Goal: Information Seeking & Learning: Learn about a topic

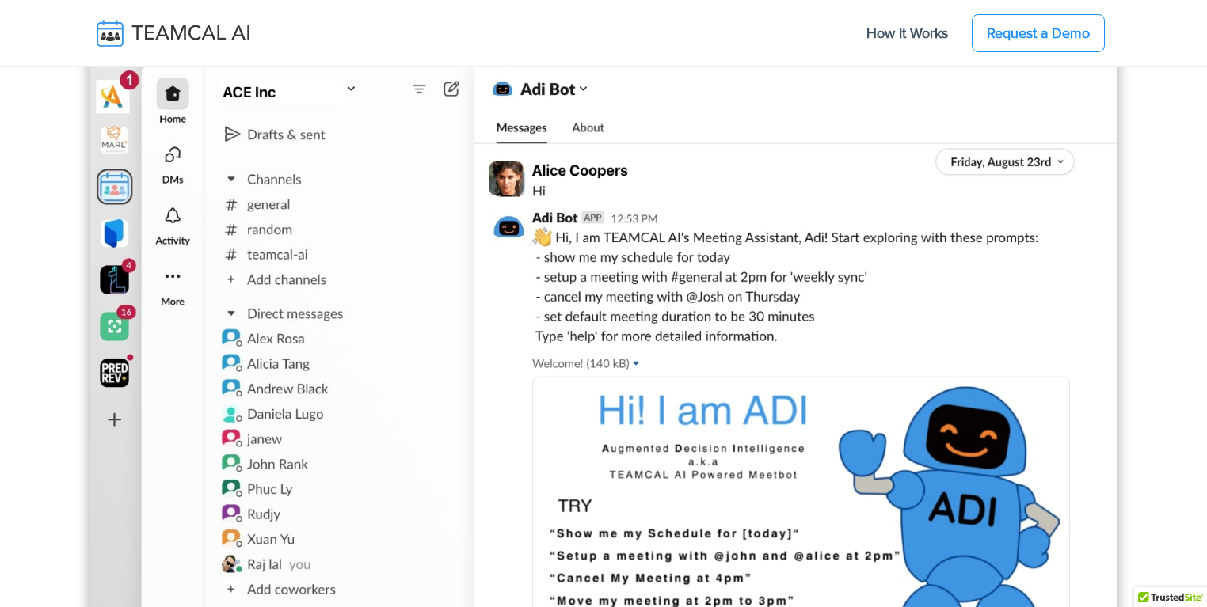
scroll to position [1672, 0]
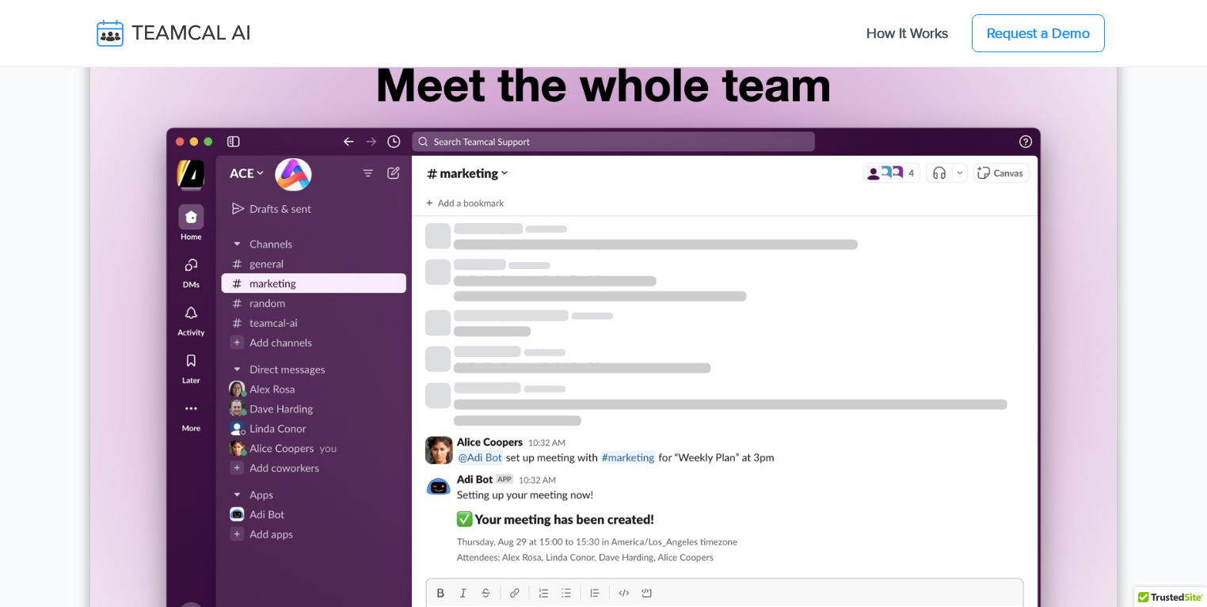
scroll to position [5321, 0]
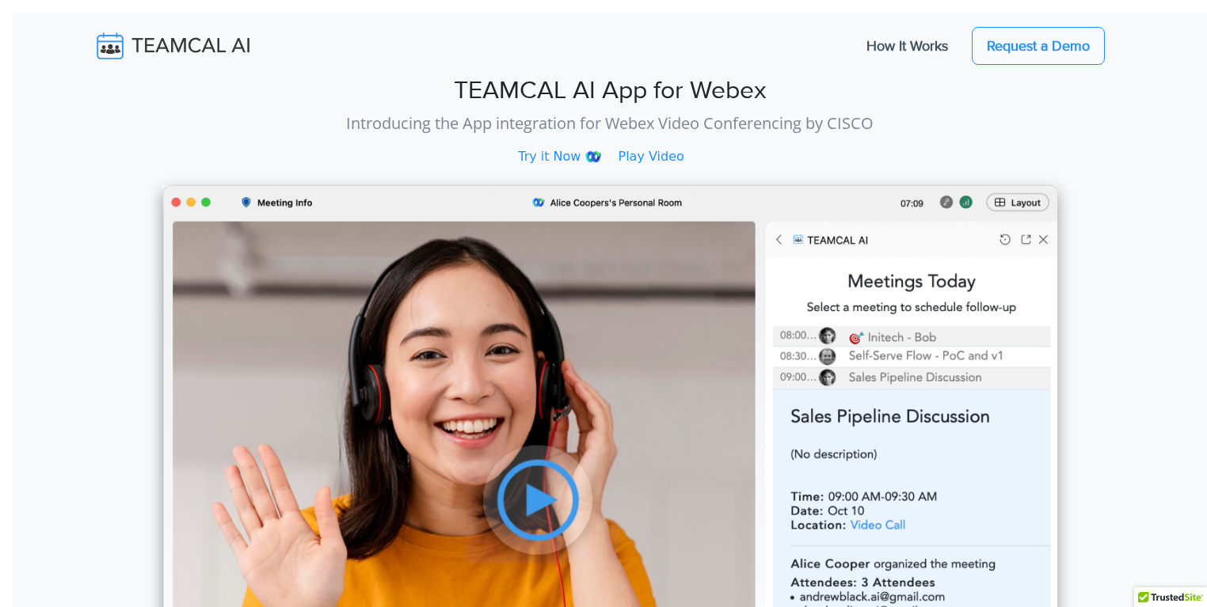
click at [537, 498] on img at bounding box center [609, 483] width 895 height 597
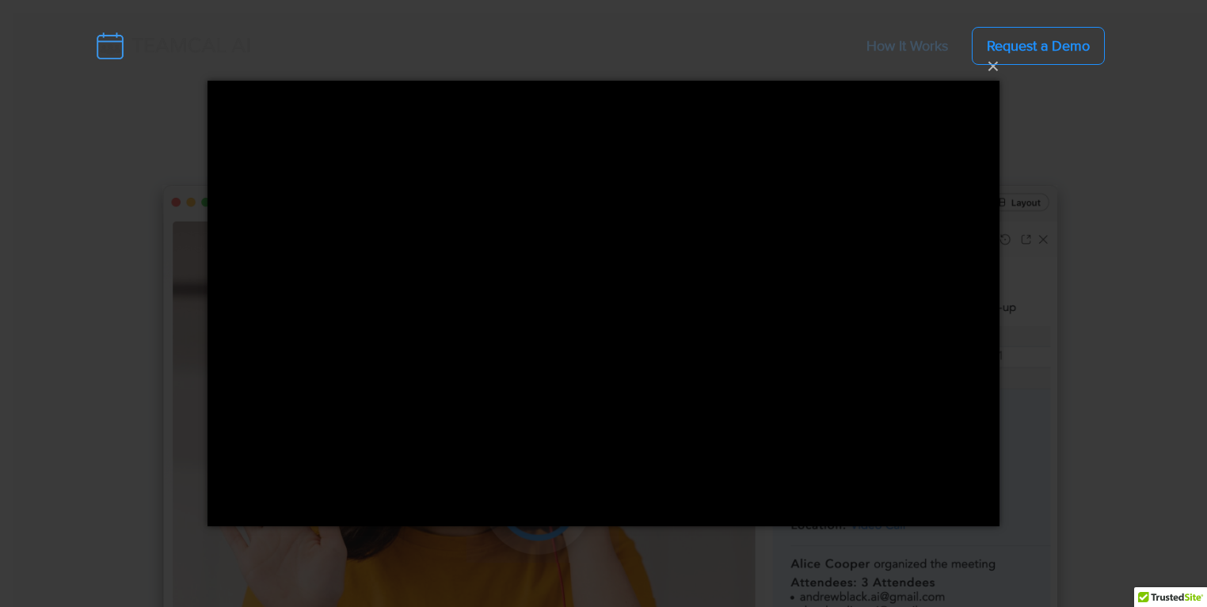
click at [983, 71] on nav "How It Works Request a Demo" at bounding box center [603, 46] width 1026 height 54
click at [992, 70] on nav "How It Works Request a Demo" at bounding box center [603, 46] width 1026 height 54
click at [993, 74] on nav "How It Works Request a Demo" at bounding box center [603, 46] width 1207 height 67
click at [994, 68] on nav "How It Works Request a Demo" at bounding box center [603, 46] width 1026 height 54
click at [1046, 154] on div "×" at bounding box center [603, 303] width 1207 height 607
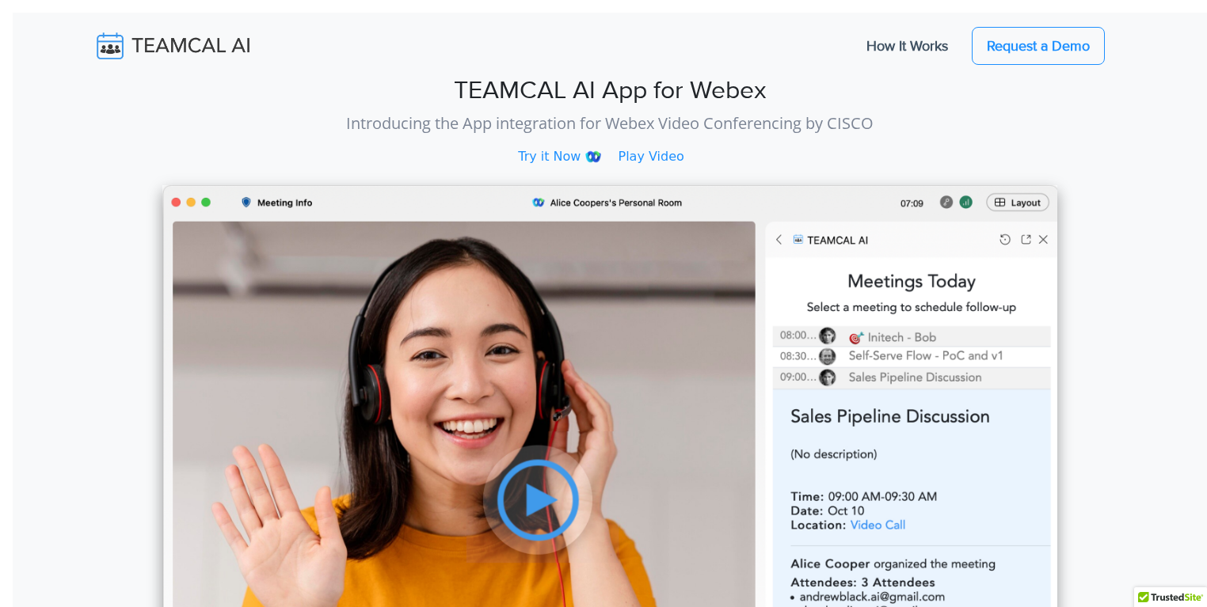
click at [618, 365] on img at bounding box center [609, 483] width 895 height 597
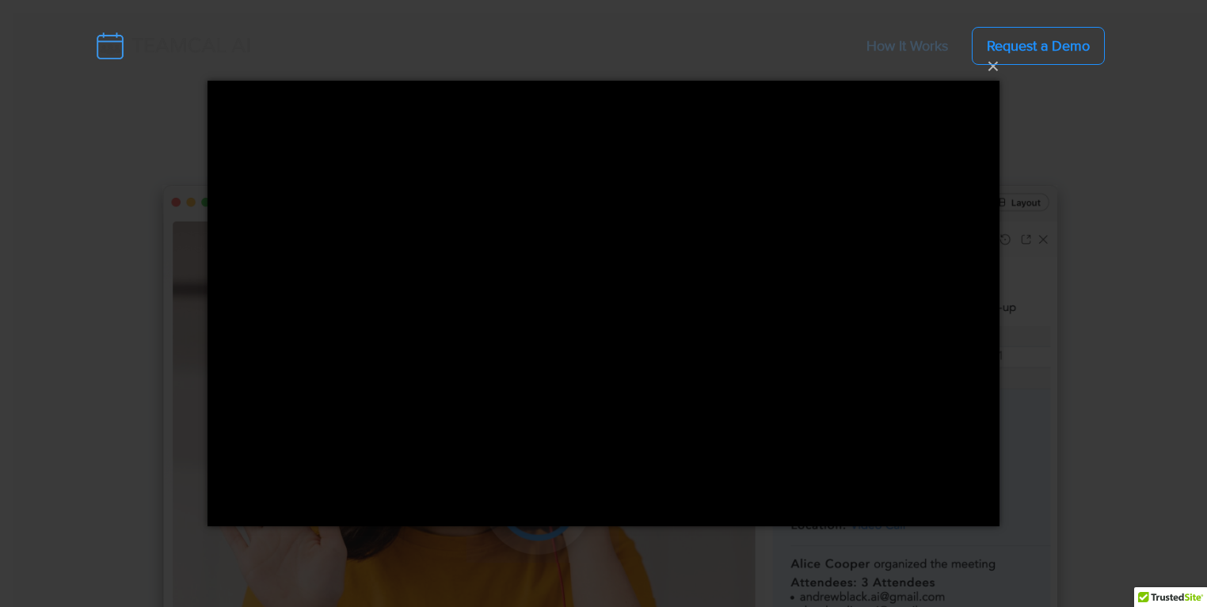
click at [994, 65] on nav "How It Works Request a Demo" at bounding box center [603, 46] width 1026 height 54
click at [994, 74] on nav "How It Works Request a Demo" at bounding box center [603, 46] width 1207 height 67
click at [1002, 79] on button "×" at bounding box center [608, 66] width 792 height 35
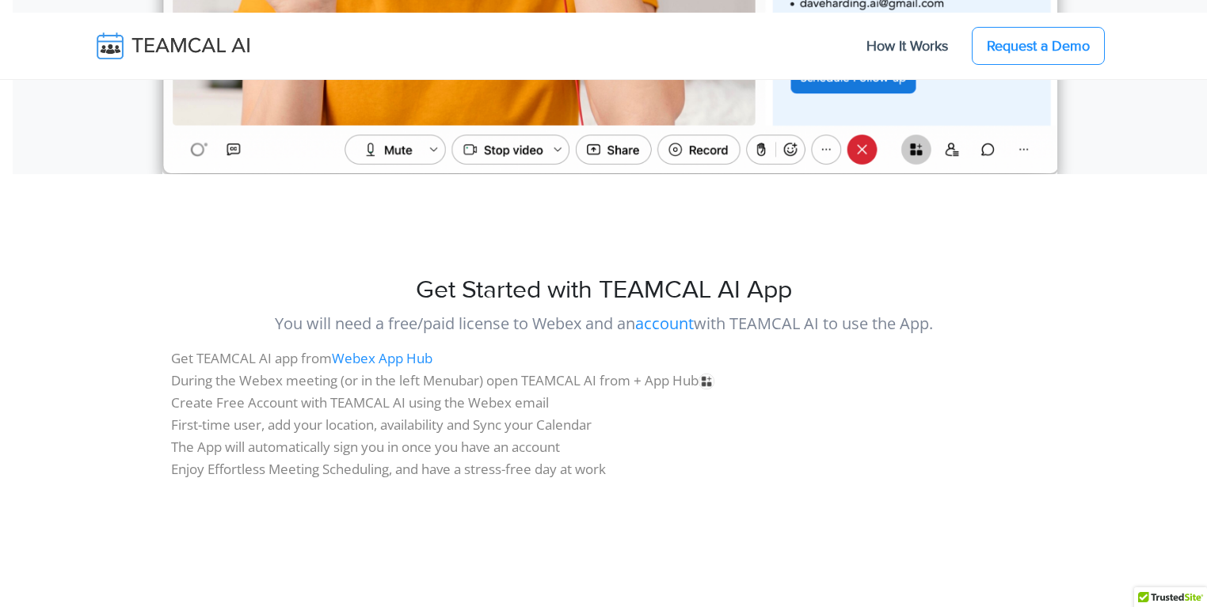
scroll to position [228, 0]
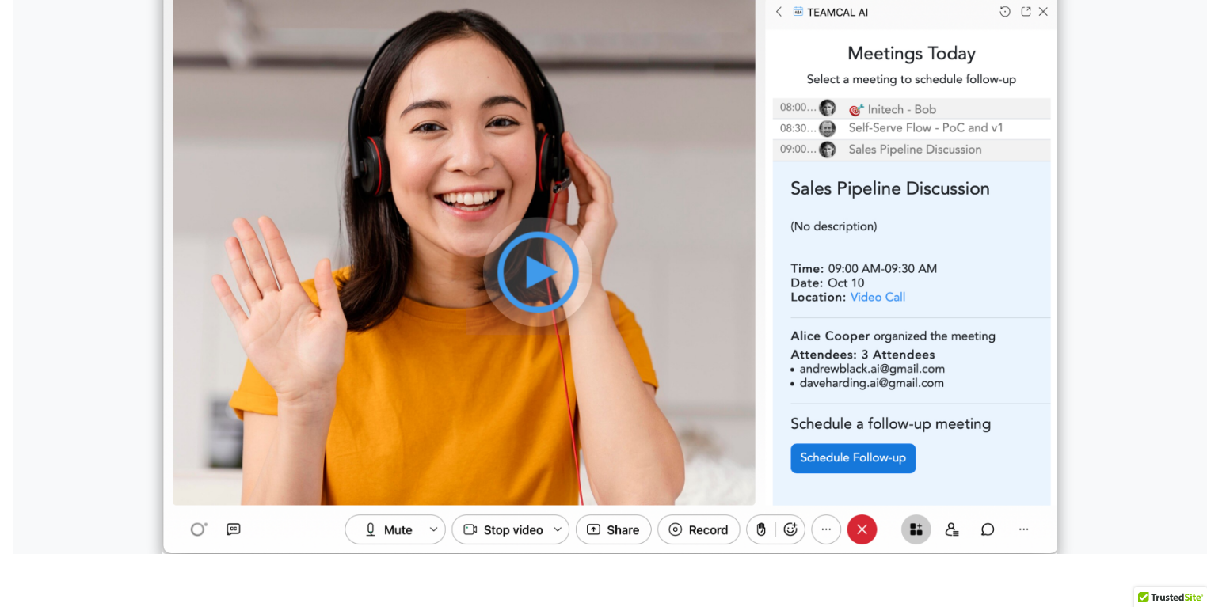
click at [518, 258] on img at bounding box center [609, 255] width 895 height 597
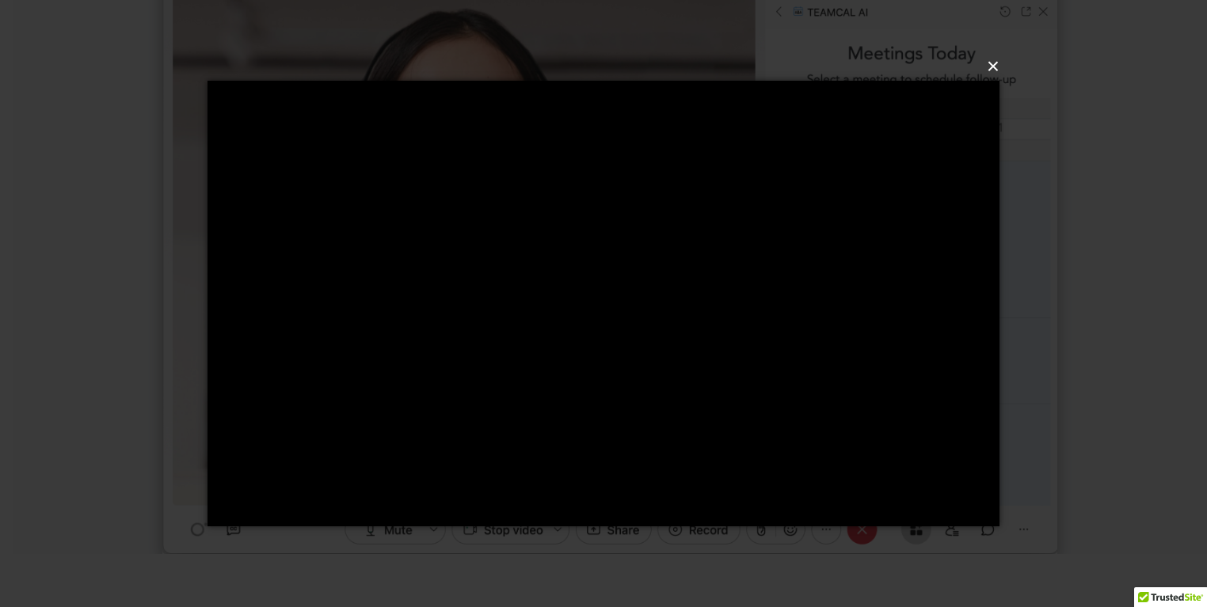
click at [983, 63] on button "×" at bounding box center [608, 66] width 792 height 35
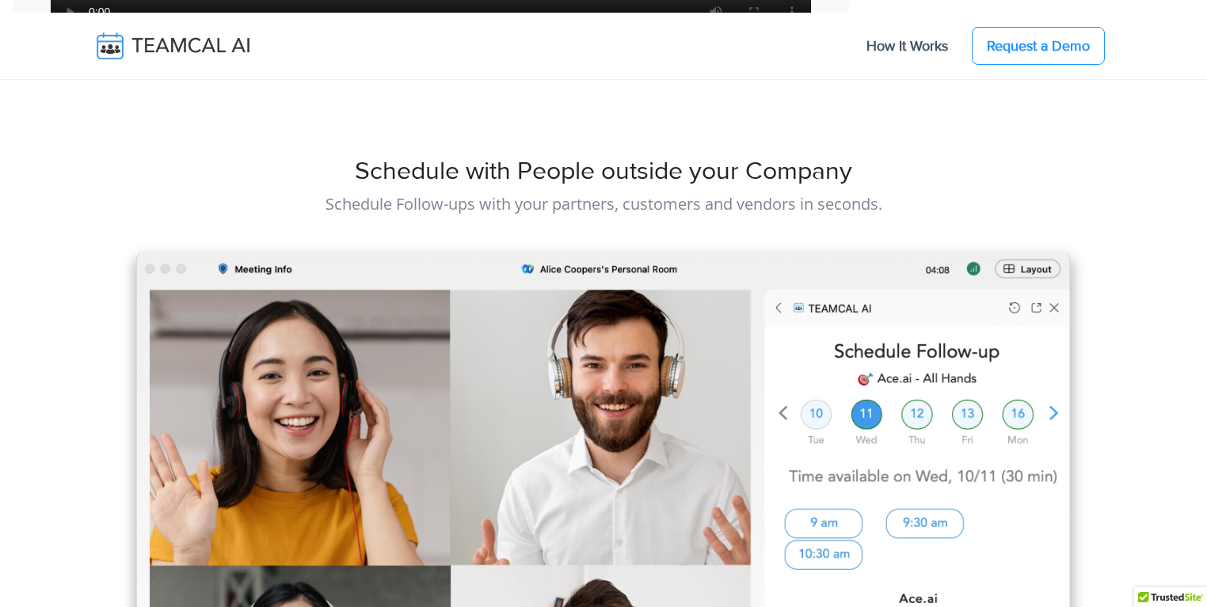
scroll to position [1782, 0]
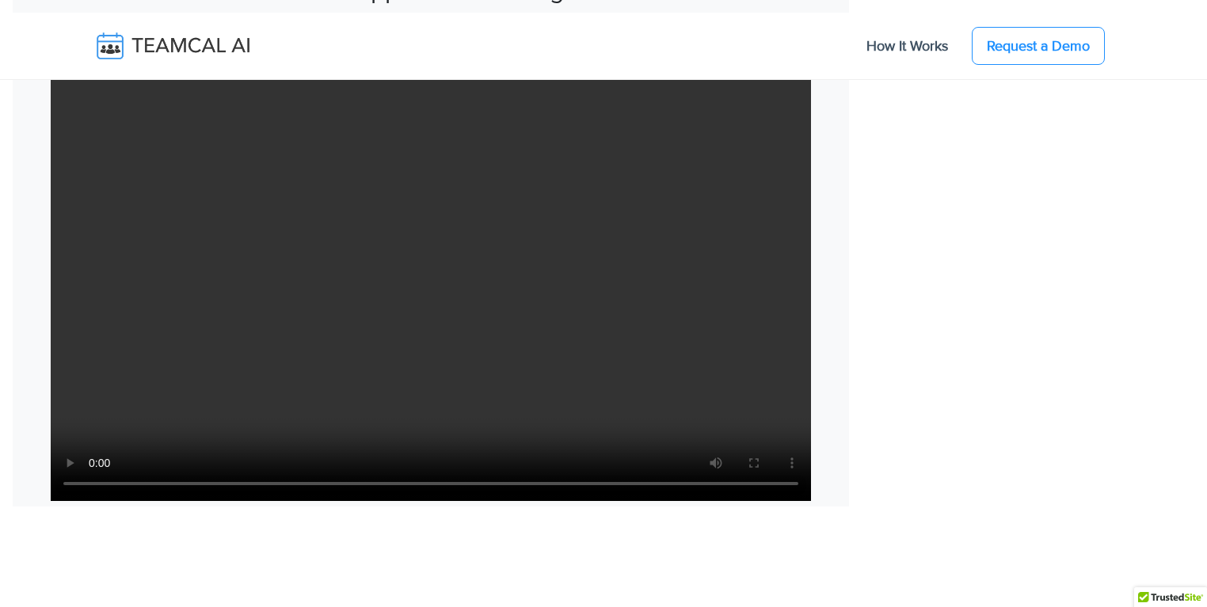
click at [467, 280] on video "Your browser does not support the video tag." at bounding box center [431, 288] width 760 height 428
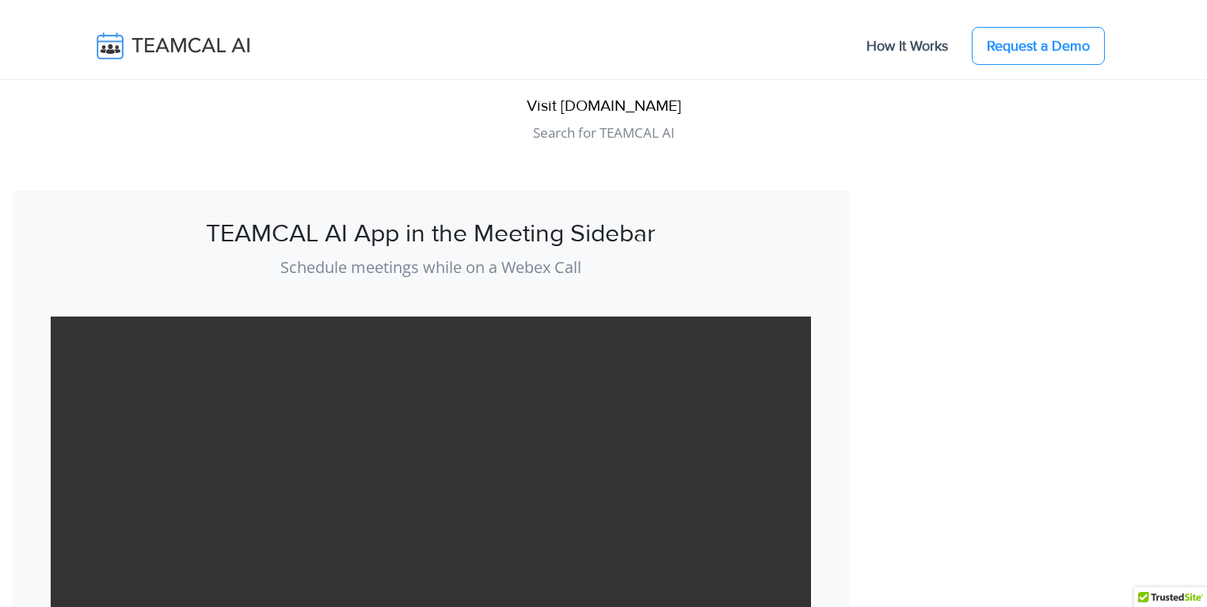
scroll to position [1706, 0]
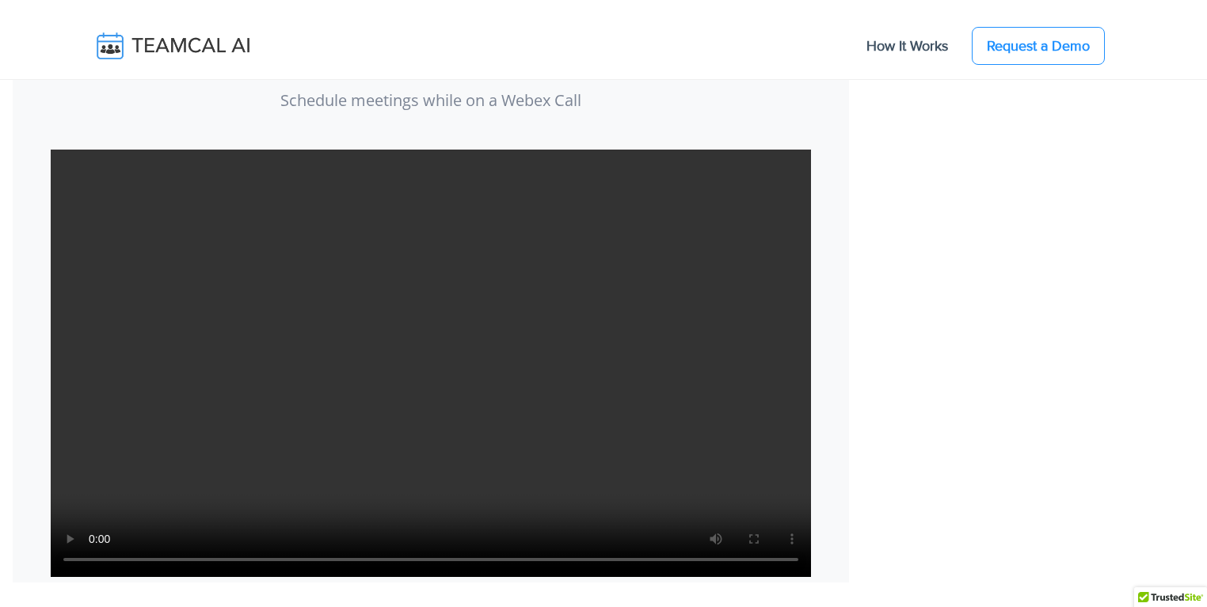
click at [386, 381] on video "Your browser does not support the video tag." at bounding box center [431, 364] width 760 height 428
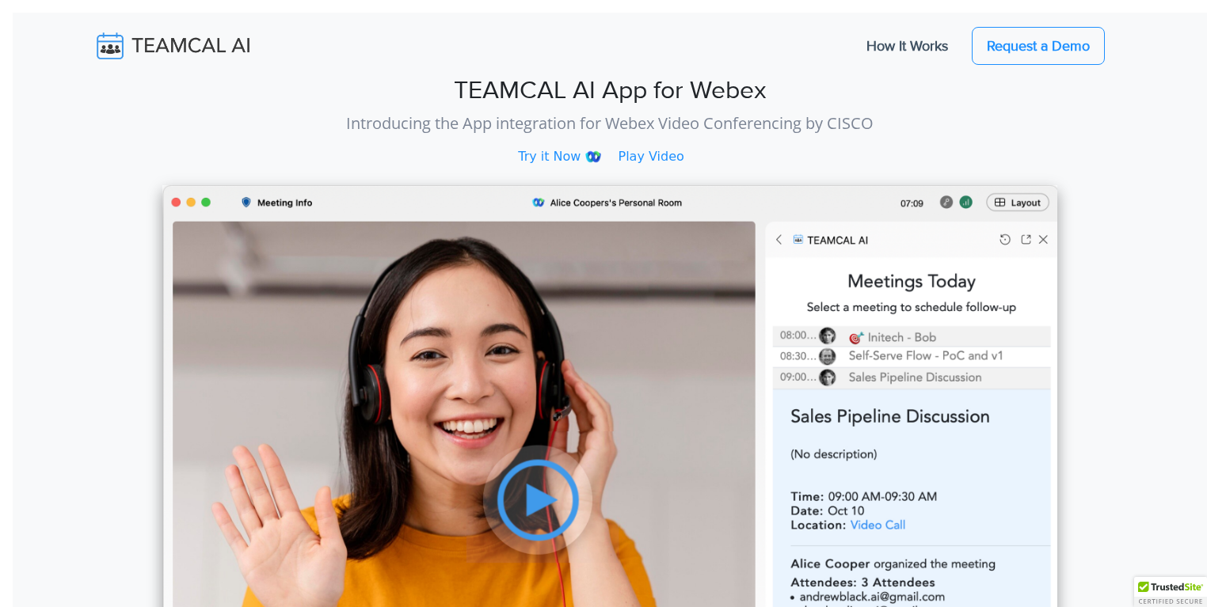
scroll to position [1706, 0]
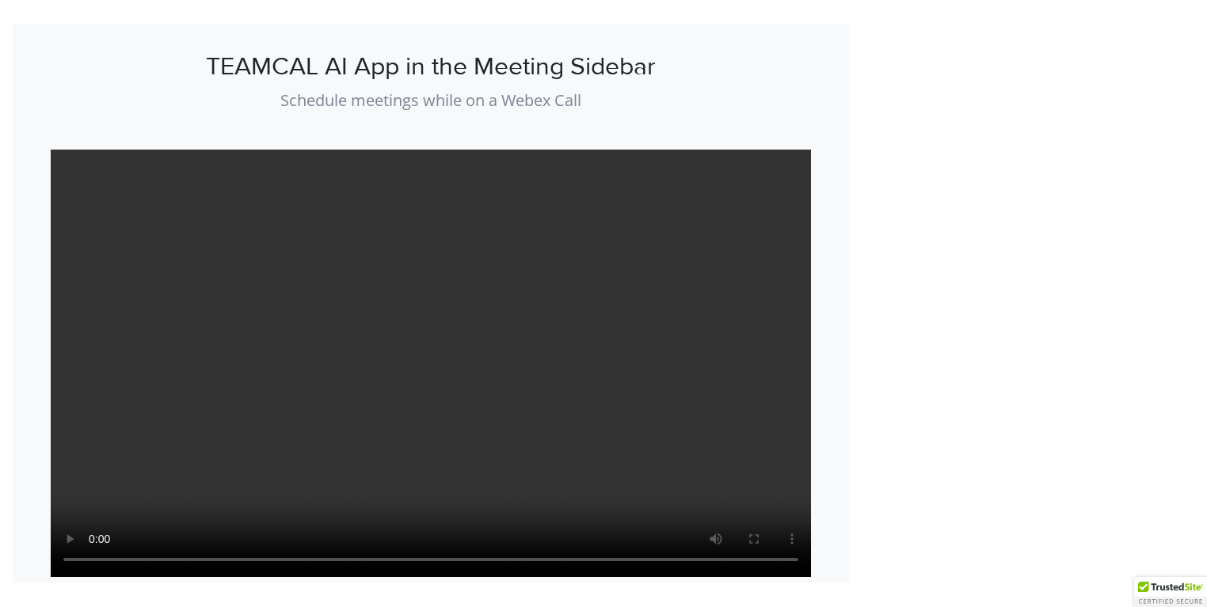
click at [442, 303] on video "Your browser does not support the video tag." at bounding box center [431, 364] width 760 height 428
click at [457, 299] on video "Your browser does not support the video tag." at bounding box center [431, 364] width 760 height 428
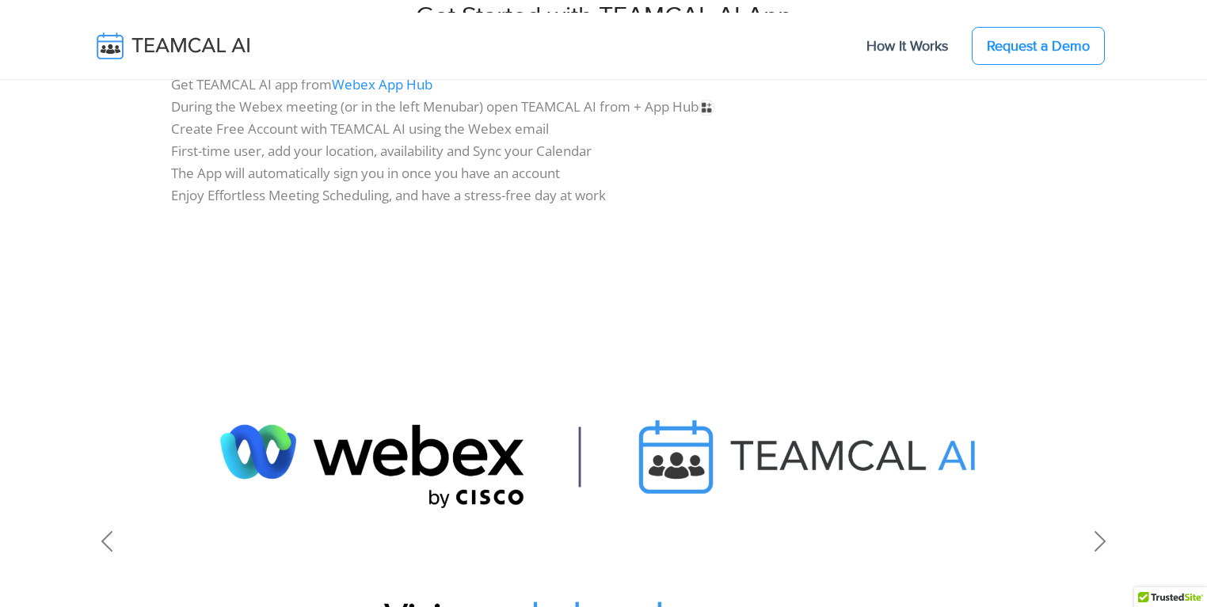
scroll to position [1021, 0]
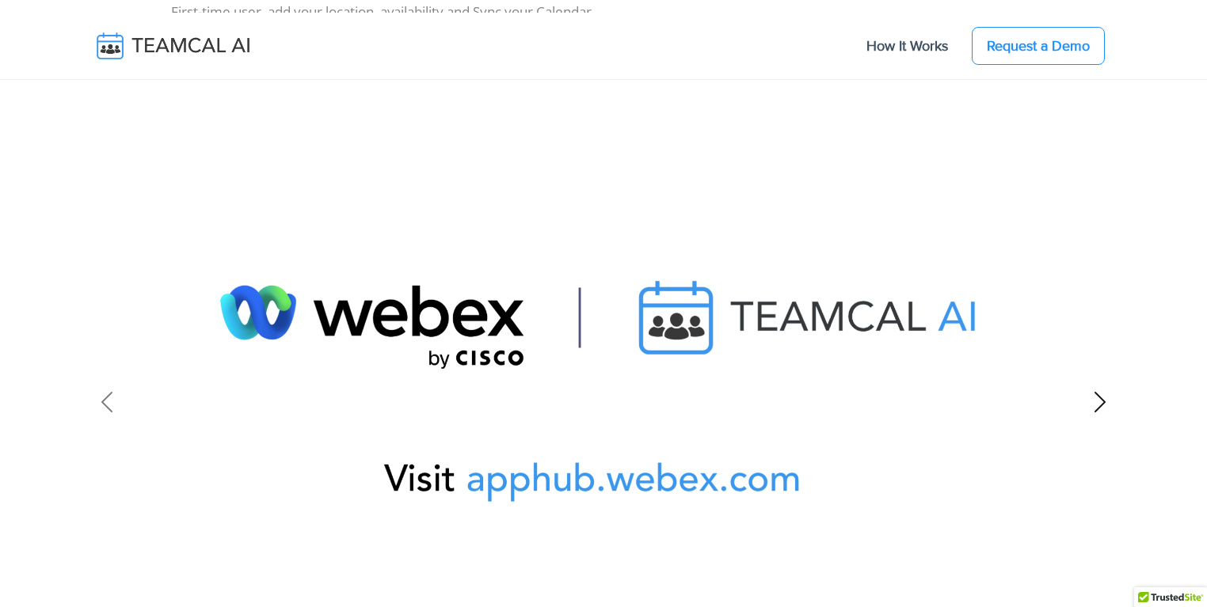
click at [1102, 401] on span at bounding box center [1099, 402] width 25 height 25
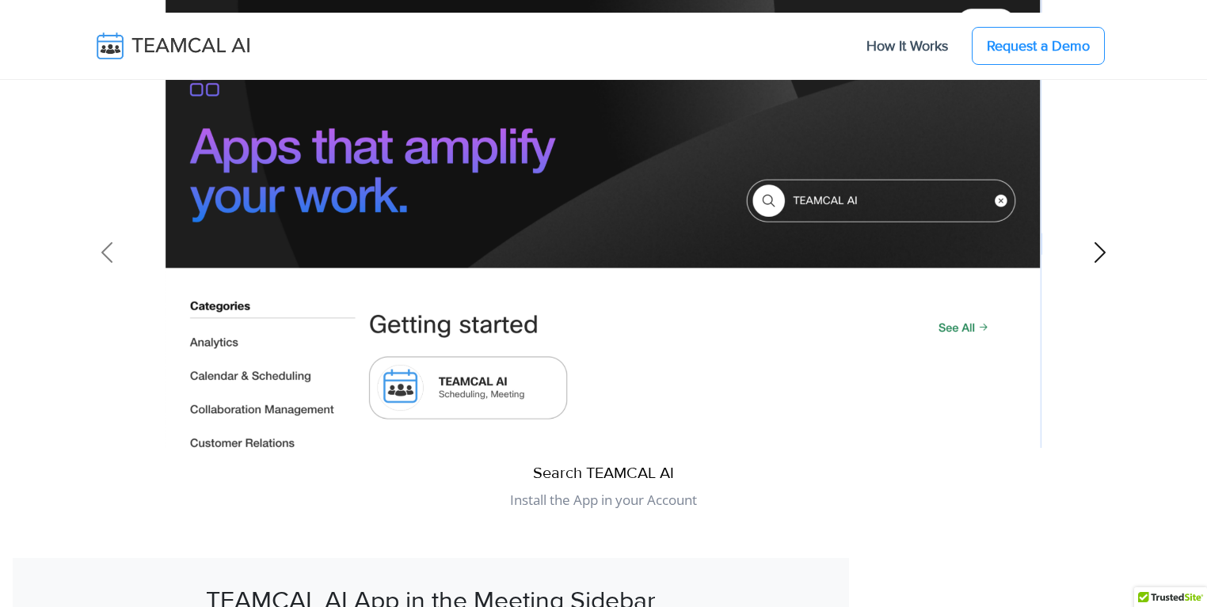
scroll to position [1173, 0]
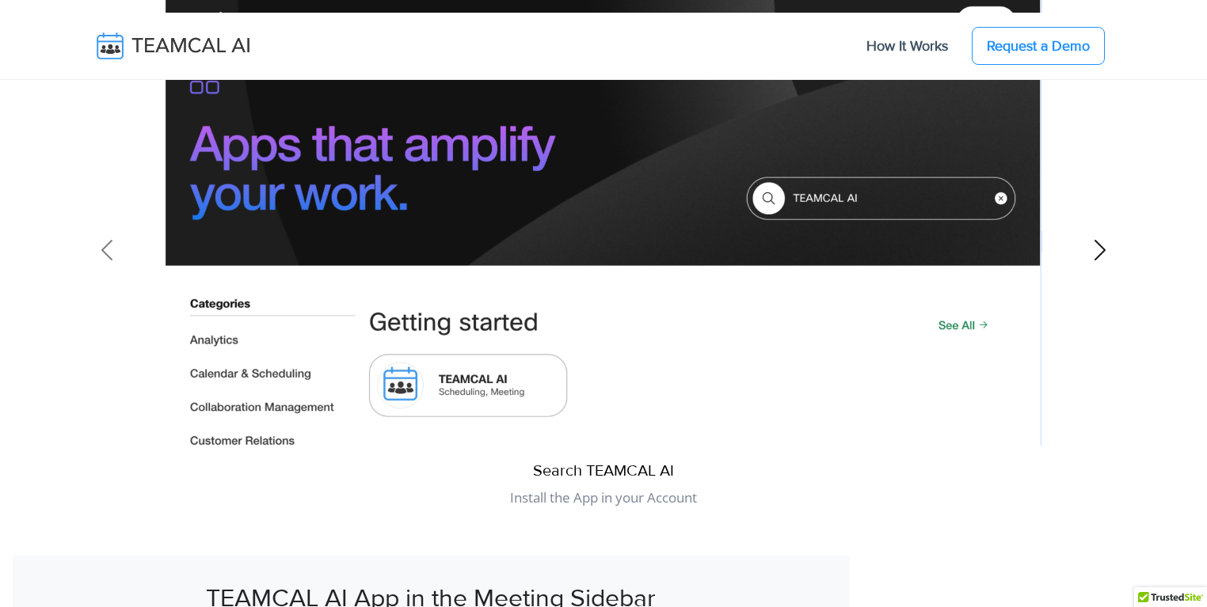
click at [1100, 257] on span at bounding box center [1099, 250] width 25 height 25
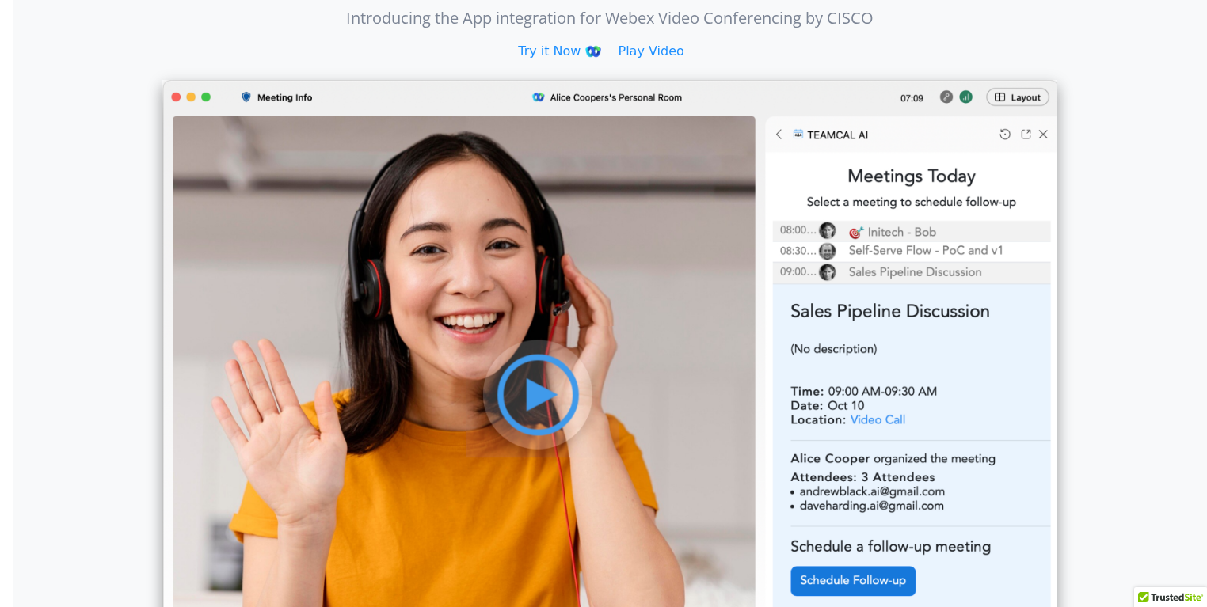
scroll to position [0, 0]
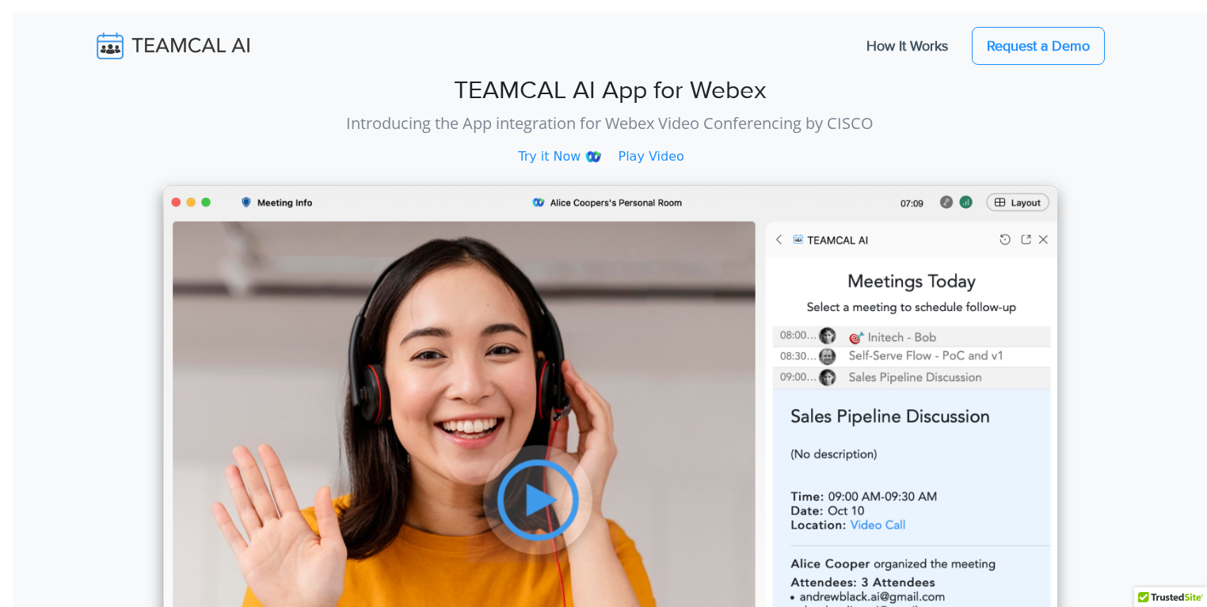
click at [564, 481] on img at bounding box center [609, 483] width 895 height 597
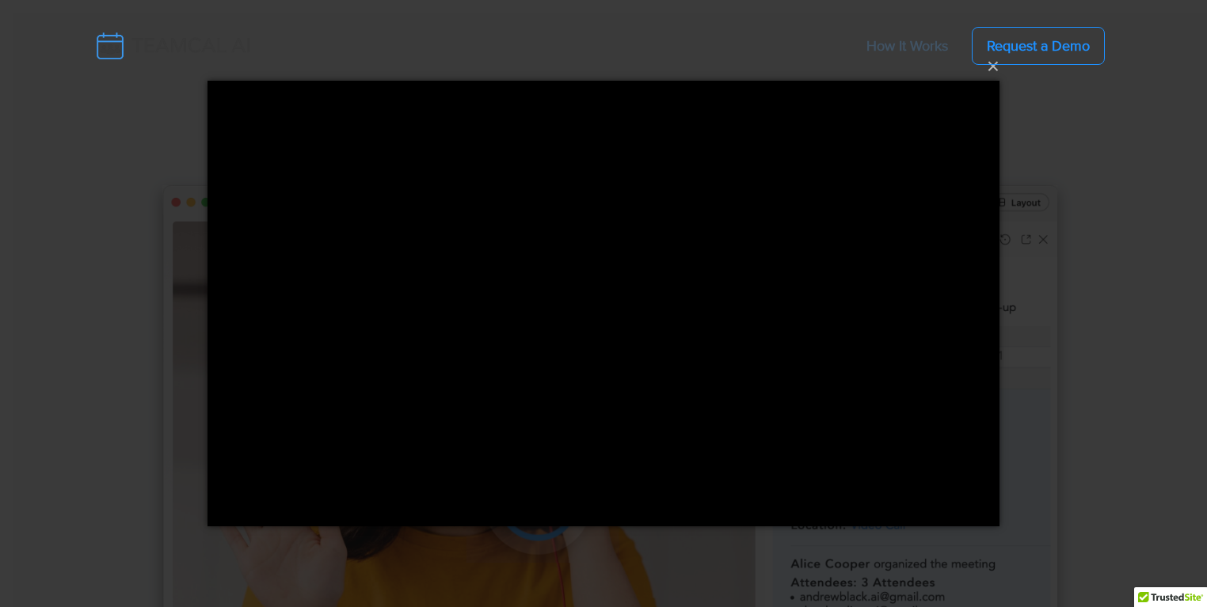
click at [990, 69] on nav "How It Works Request a Demo" at bounding box center [603, 46] width 1026 height 54
click at [991, 72] on nav "How It Works Request a Demo" at bounding box center [603, 46] width 1026 height 54
click at [997, 70] on nav "How It Works Request a Demo" at bounding box center [603, 46] width 1026 height 54
click at [993, 77] on nav "How It Works Request a Demo" at bounding box center [603, 46] width 1207 height 67
click at [1002, 82] on button "×" at bounding box center [608, 66] width 792 height 35
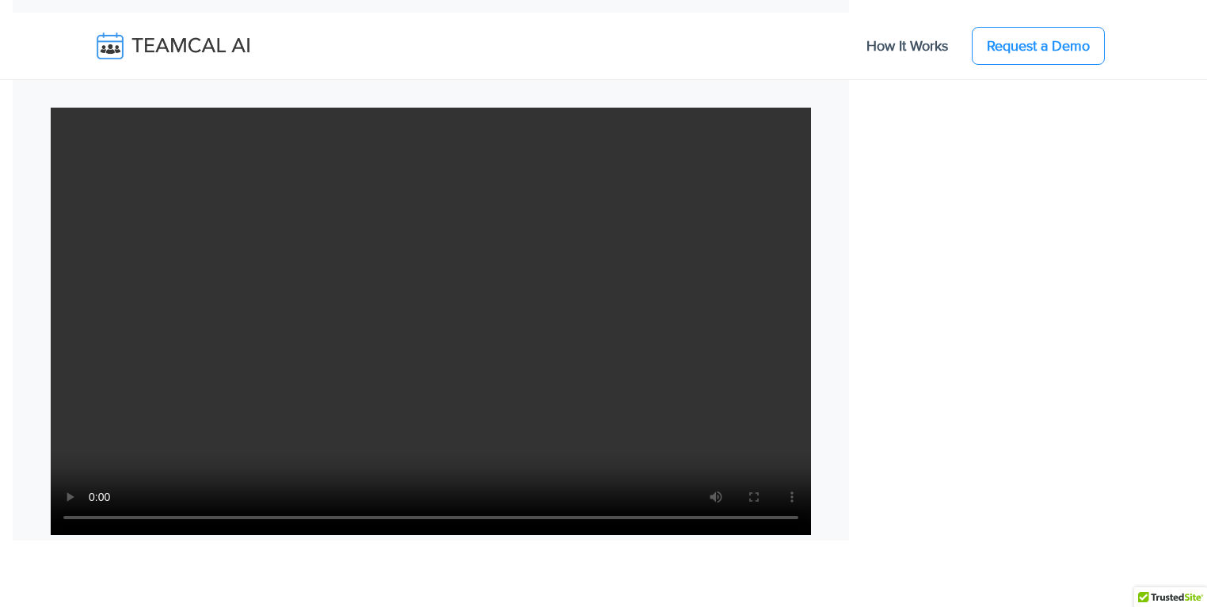
scroll to position [1748, 0]
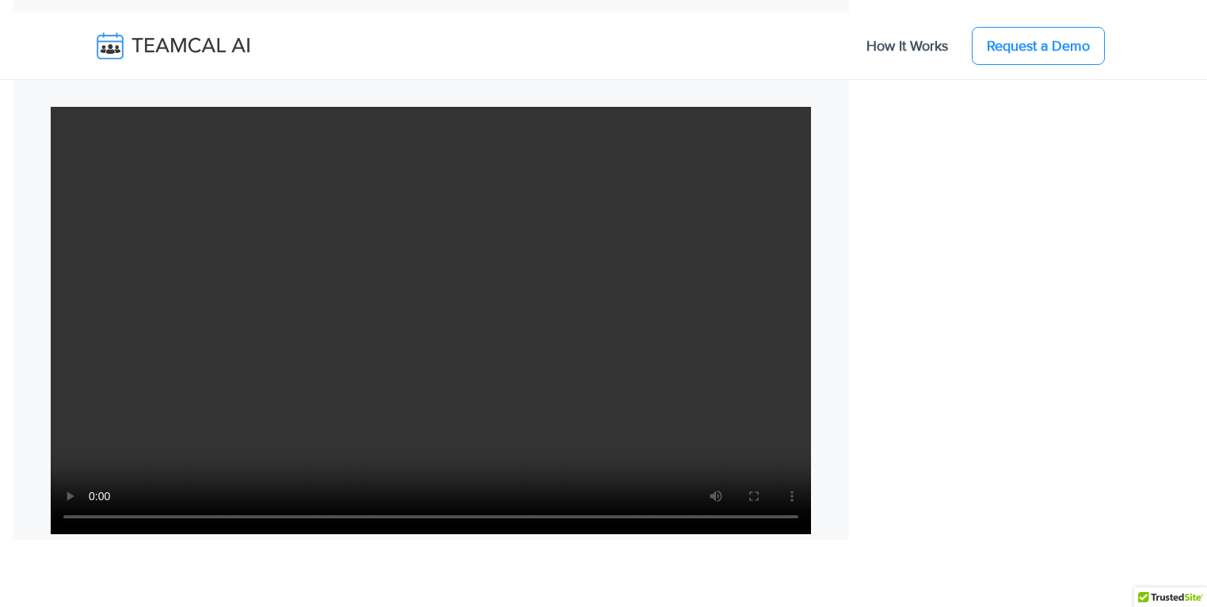
click at [554, 268] on video "Your browser does not support the video tag." at bounding box center [431, 321] width 760 height 428
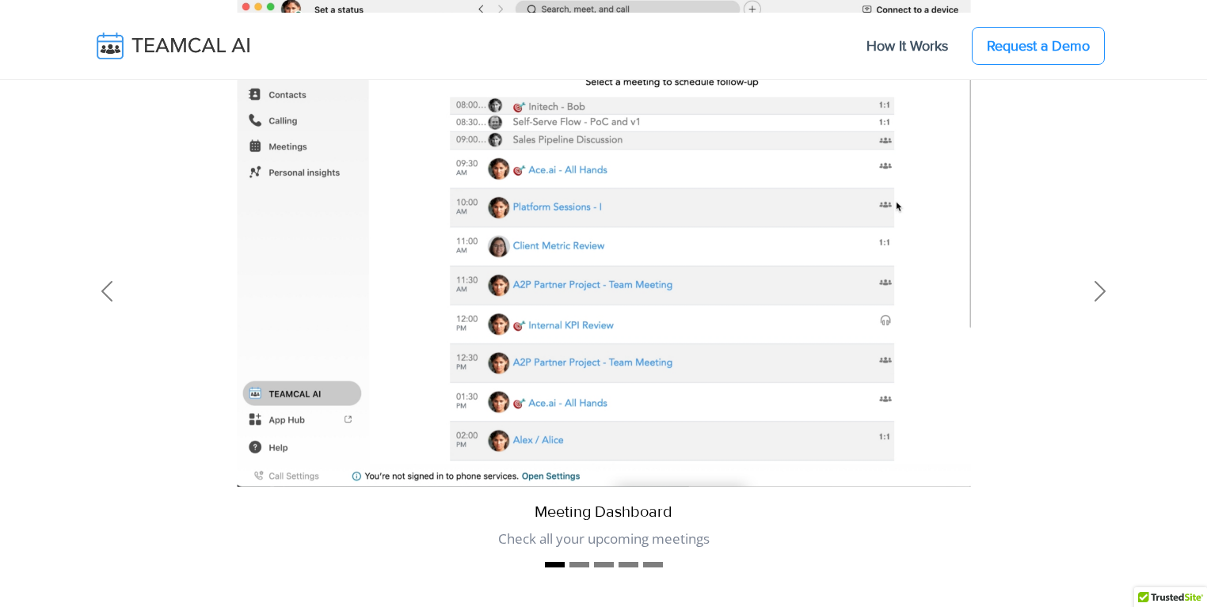
scroll to position [4105, 0]
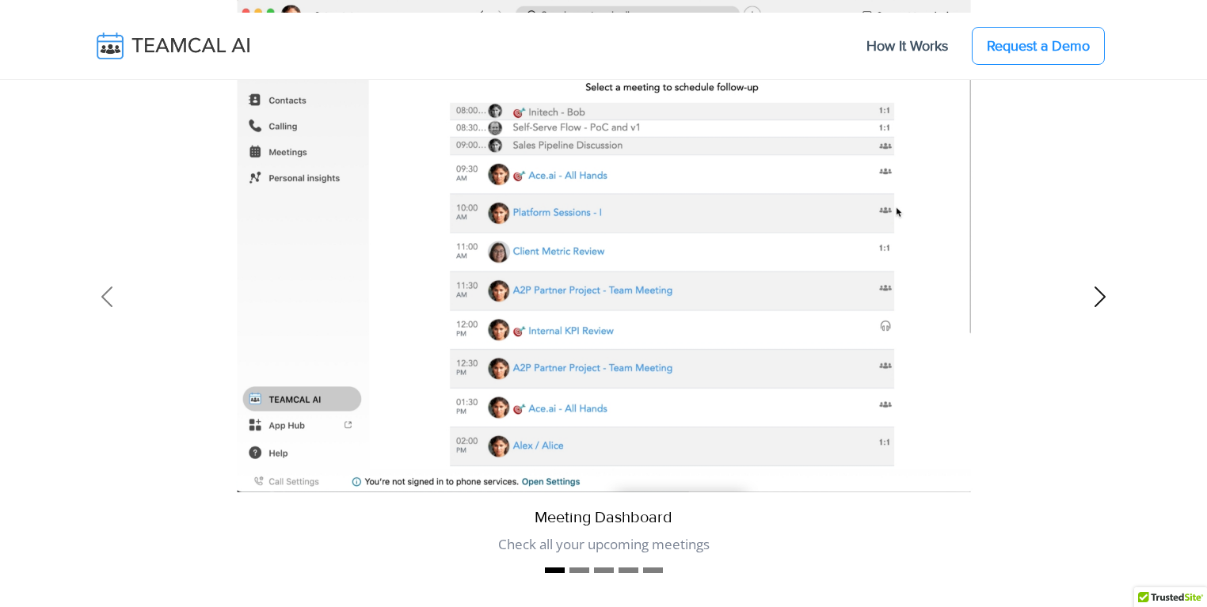
click at [1094, 291] on span at bounding box center [1099, 296] width 25 height 25
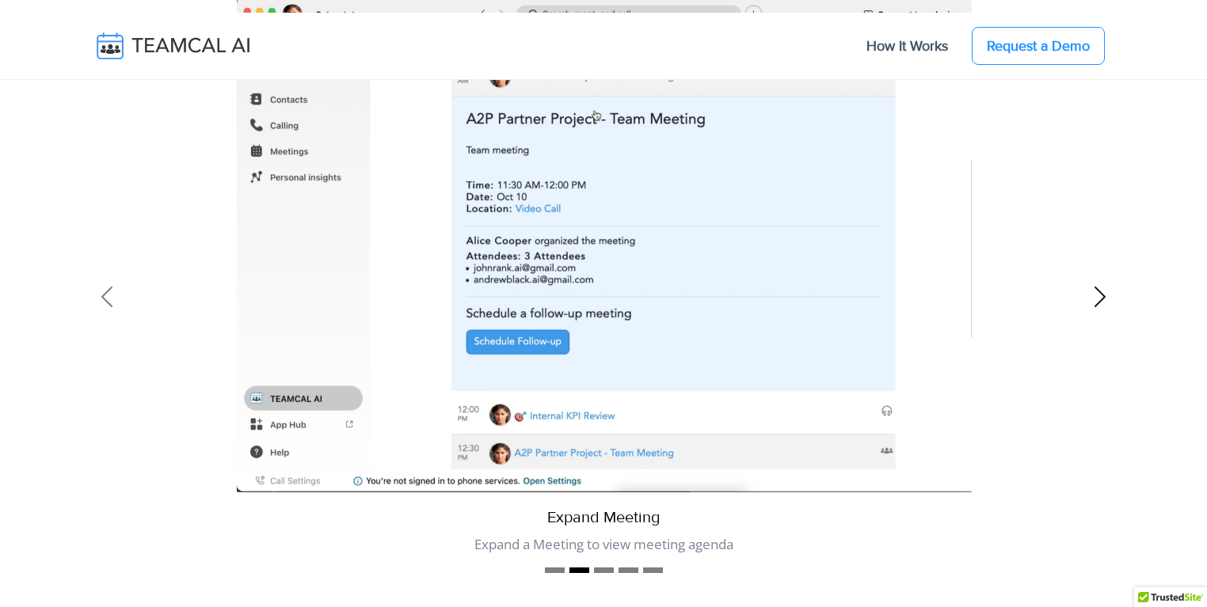
click at [1094, 291] on span at bounding box center [1099, 296] width 25 height 25
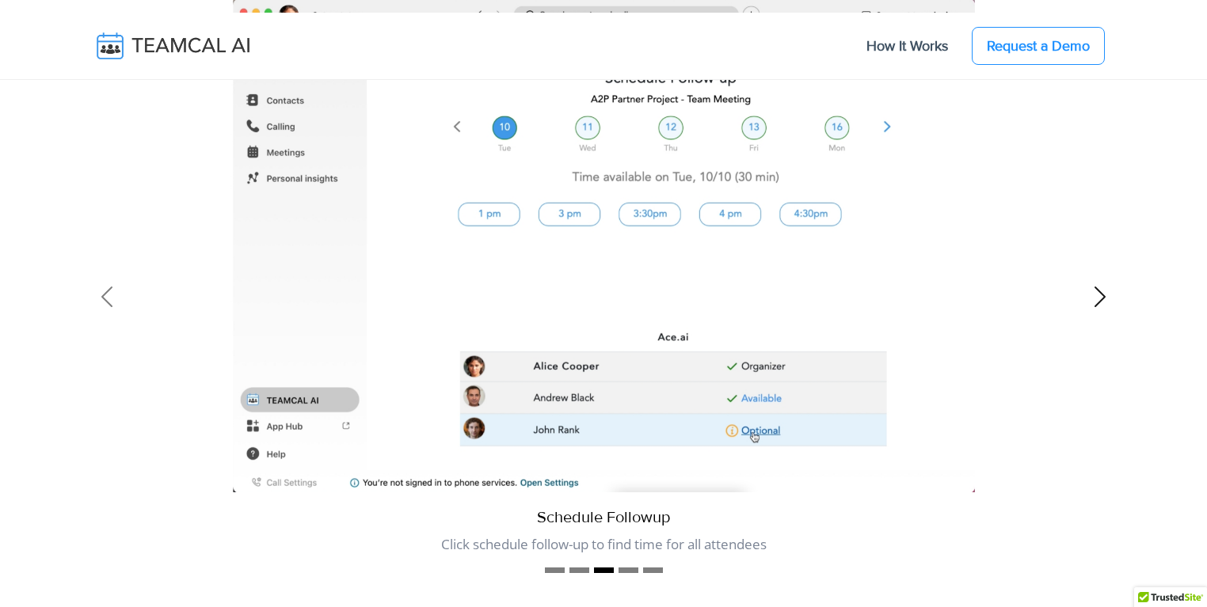
click at [1094, 291] on span at bounding box center [1099, 296] width 25 height 25
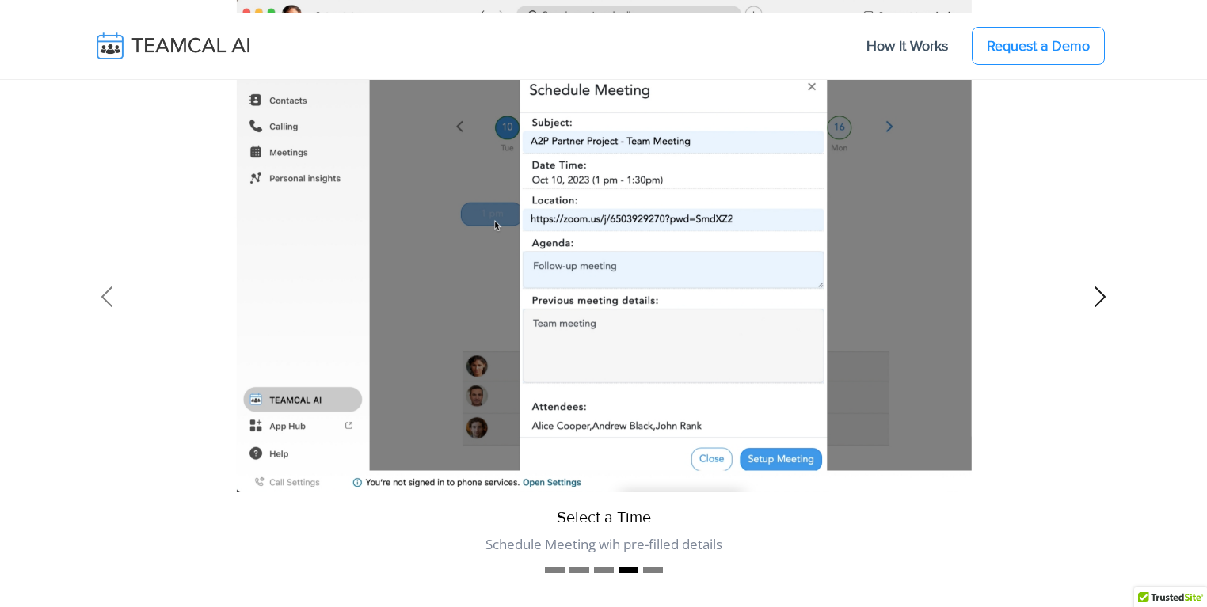
click at [1094, 291] on span at bounding box center [1099, 296] width 25 height 25
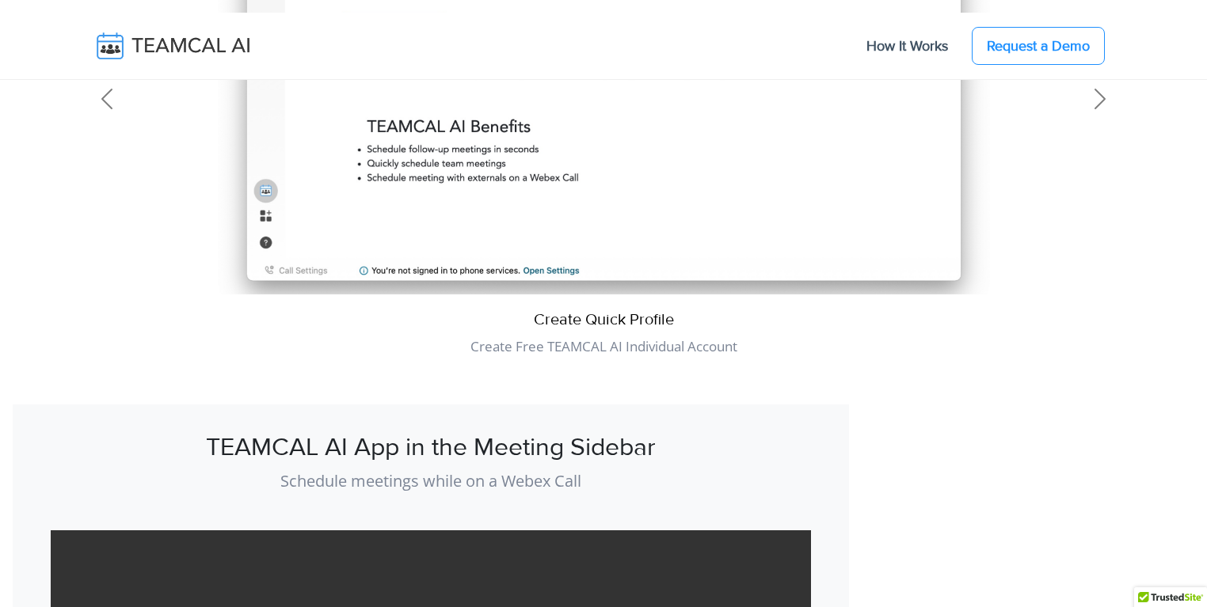
scroll to position [1140, 0]
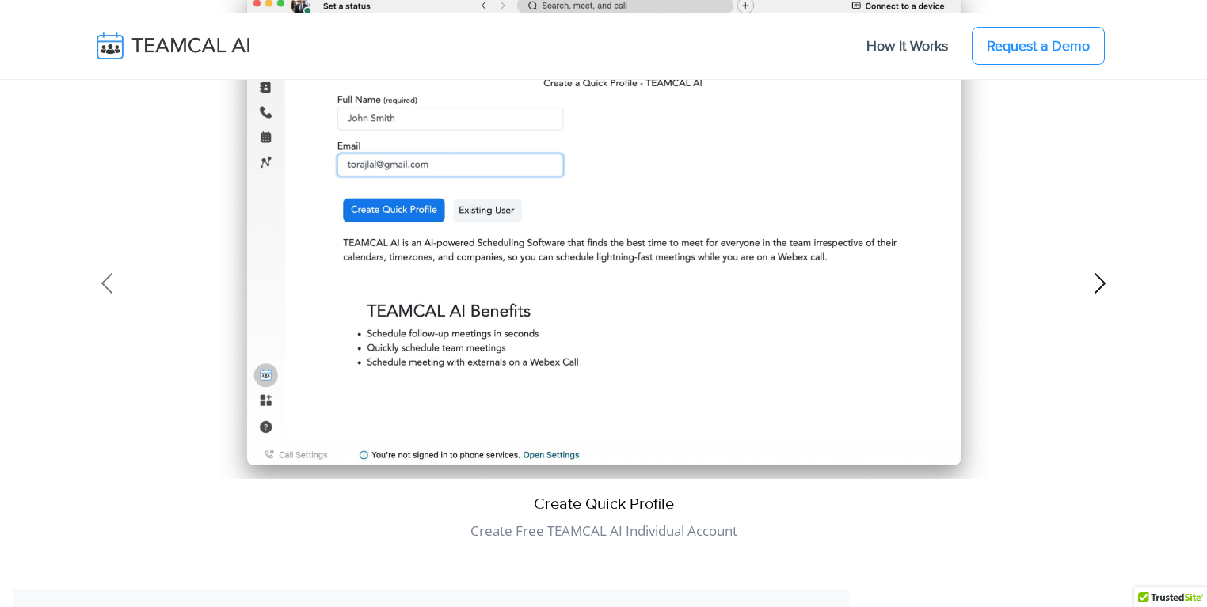
click at [1092, 280] on span at bounding box center [1099, 283] width 25 height 25
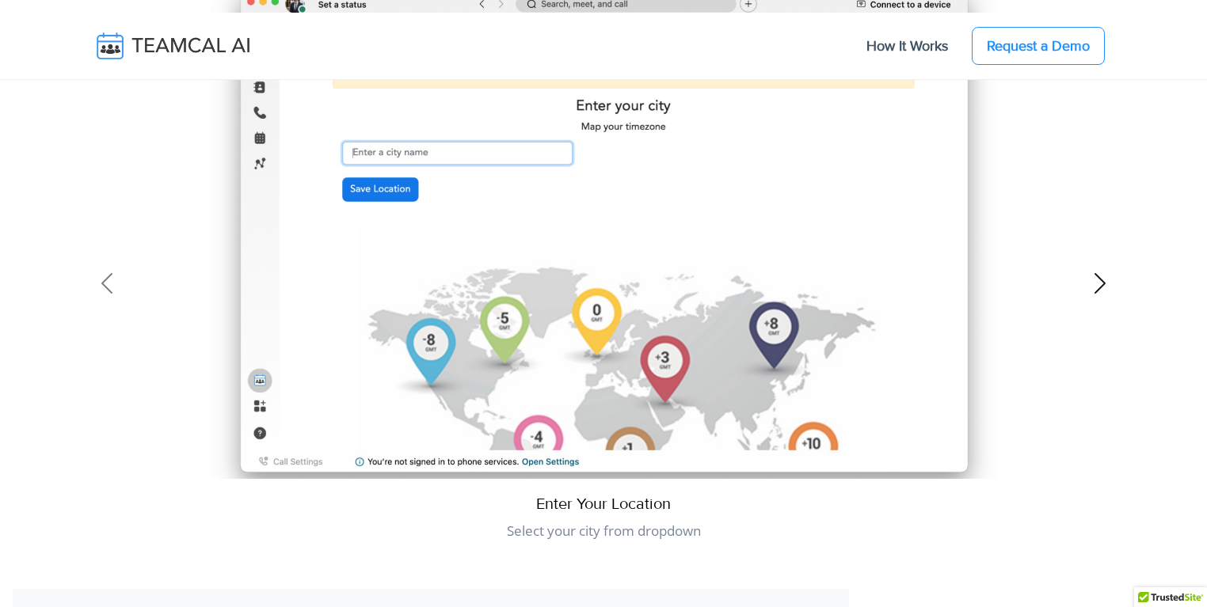
click at [1092, 280] on span at bounding box center [1099, 283] width 25 height 25
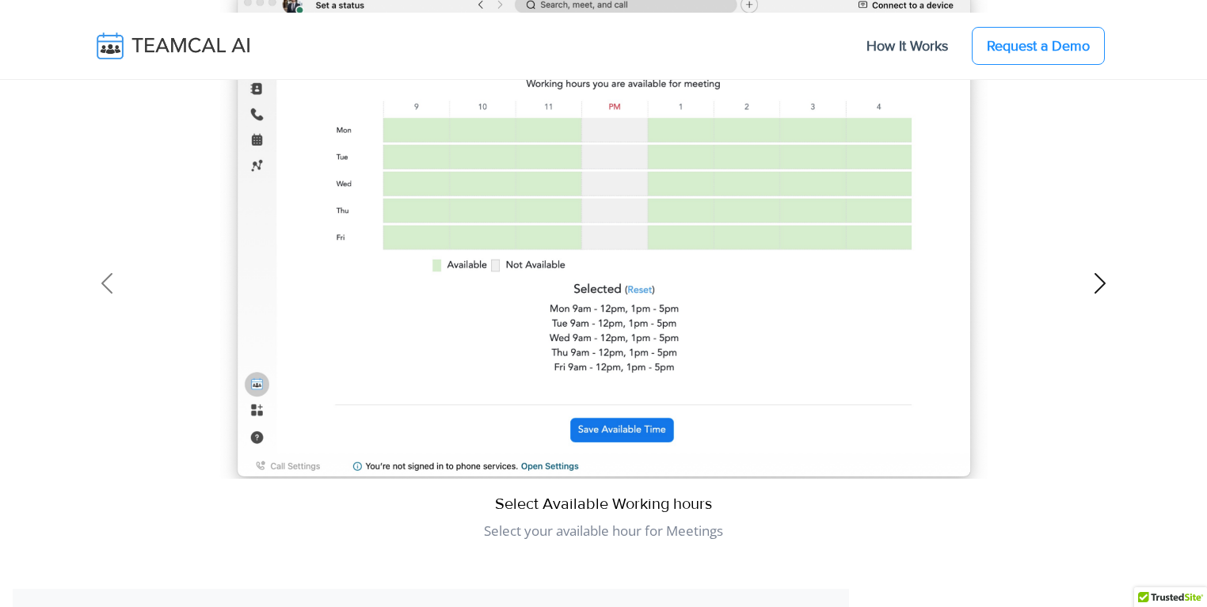
click at [1092, 280] on span at bounding box center [1099, 283] width 25 height 25
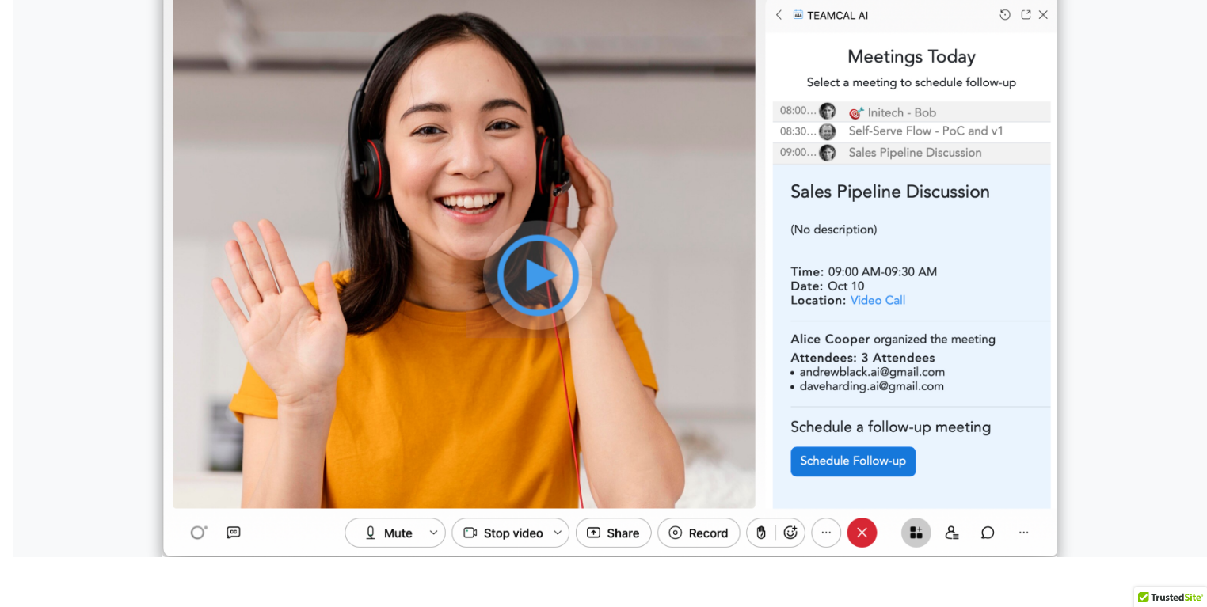
scroll to position [228, 0]
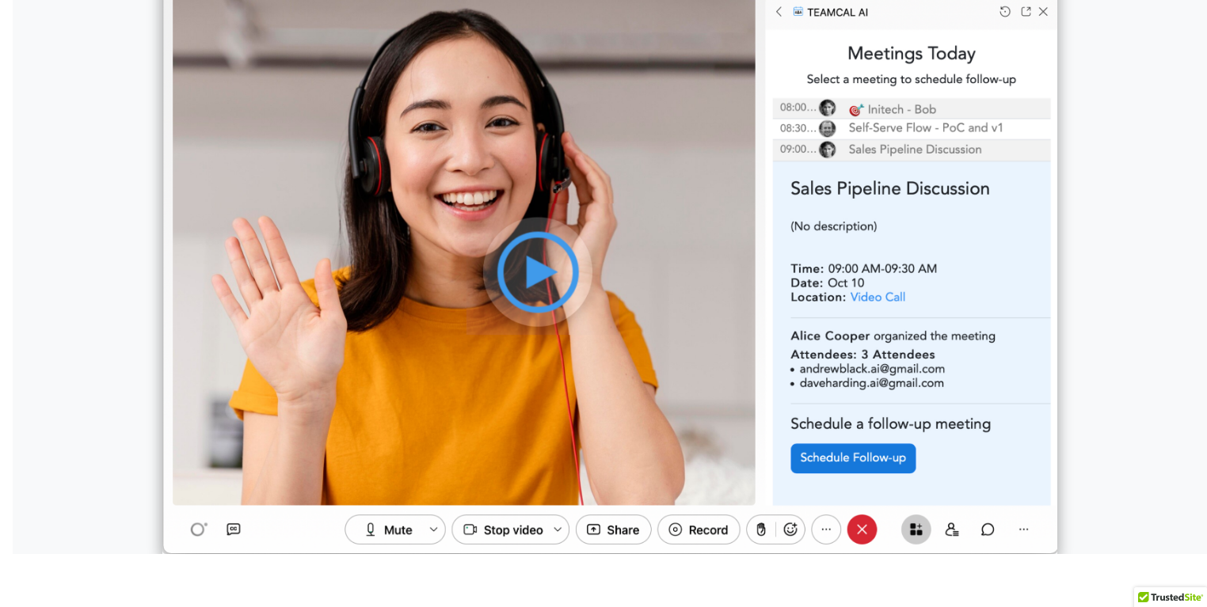
click at [559, 261] on img at bounding box center [609, 255] width 895 height 597
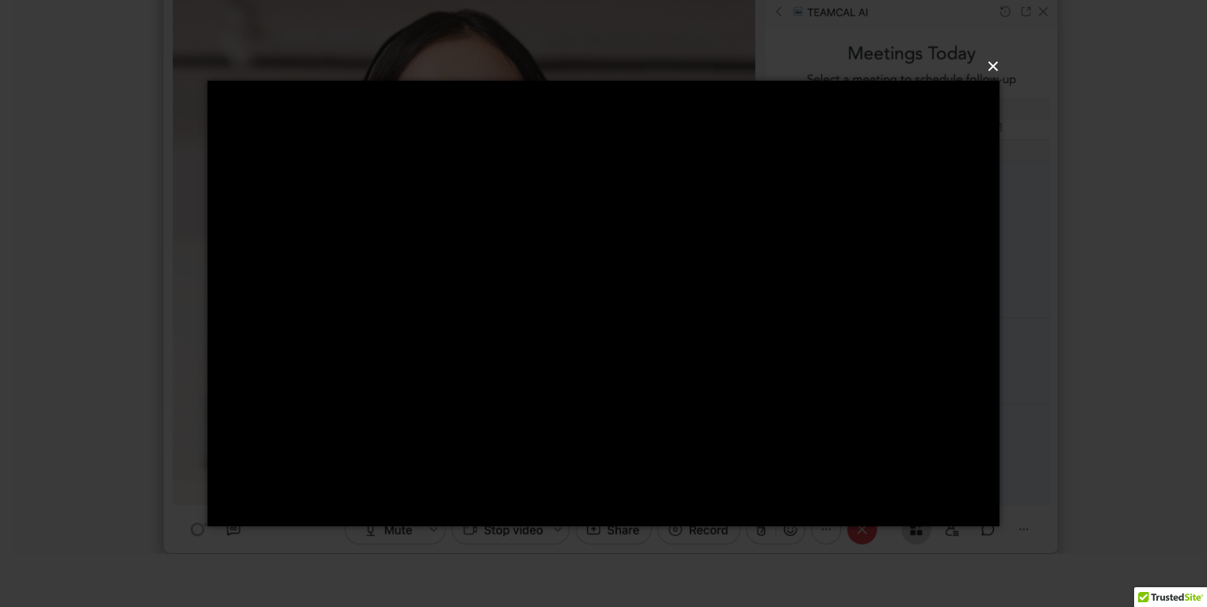
click at [993, 63] on button "×" at bounding box center [608, 66] width 792 height 35
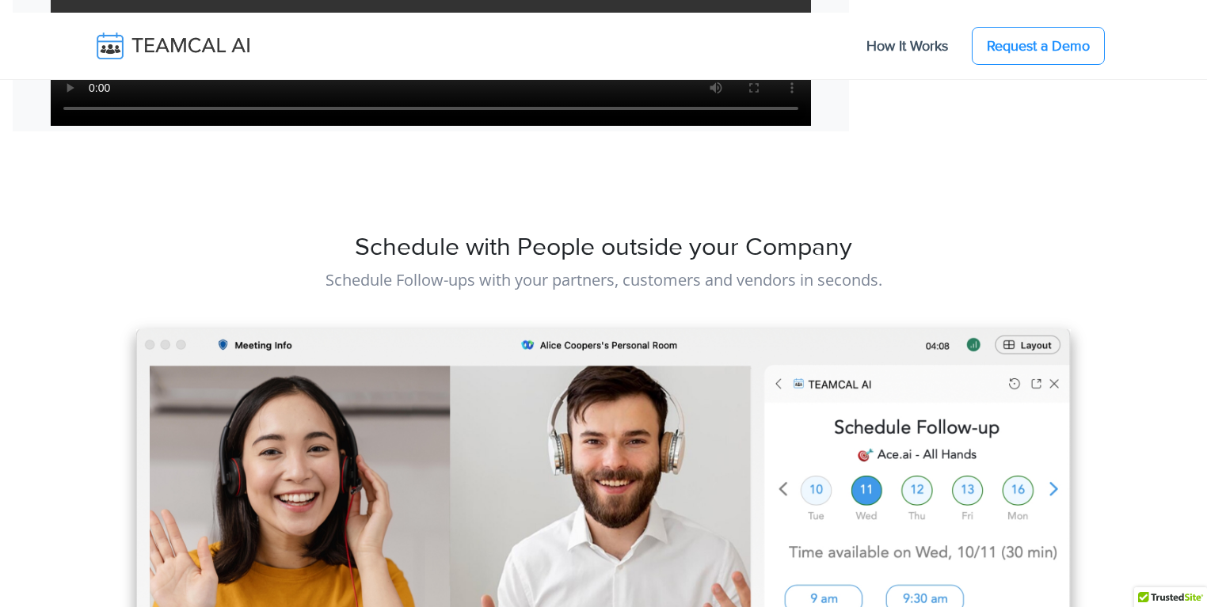
scroll to position [1782, 0]
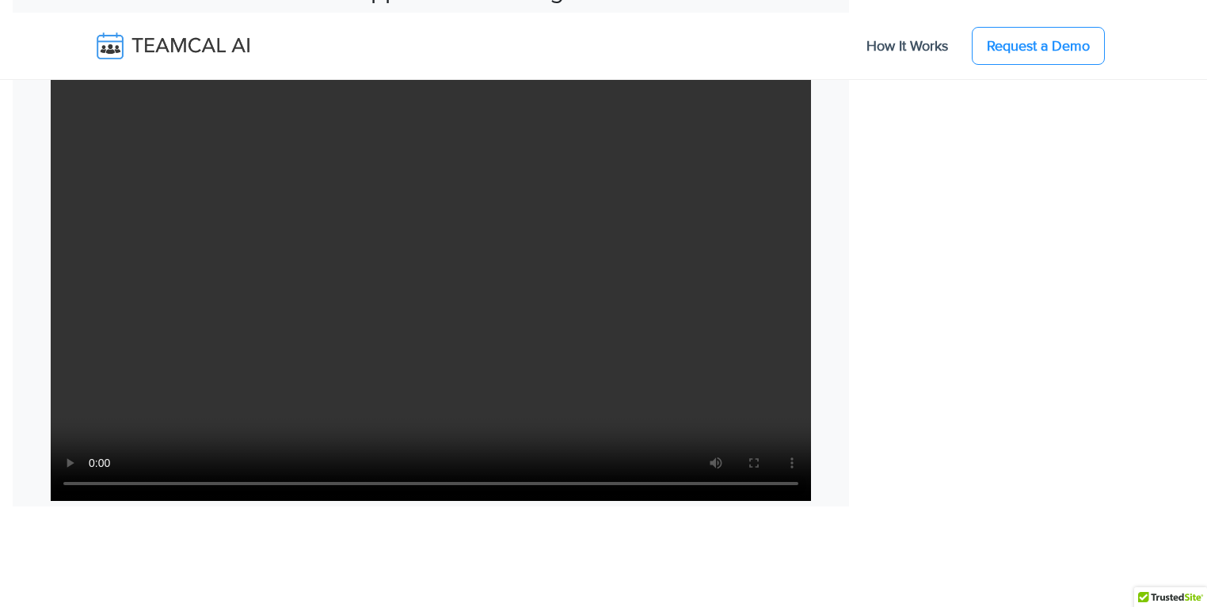
click at [577, 308] on video "Your browser does not support the video tag." at bounding box center [431, 288] width 760 height 428
click at [570, 291] on video "Your browser does not support the video tag." at bounding box center [431, 288] width 760 height 428
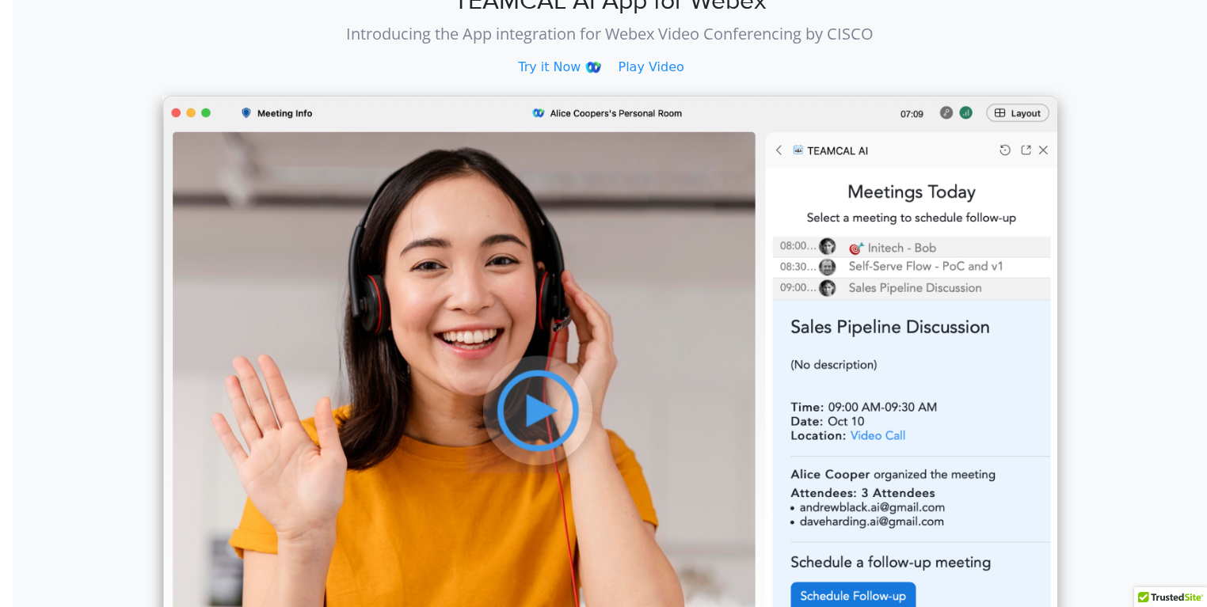
scroll to position [304, 0]
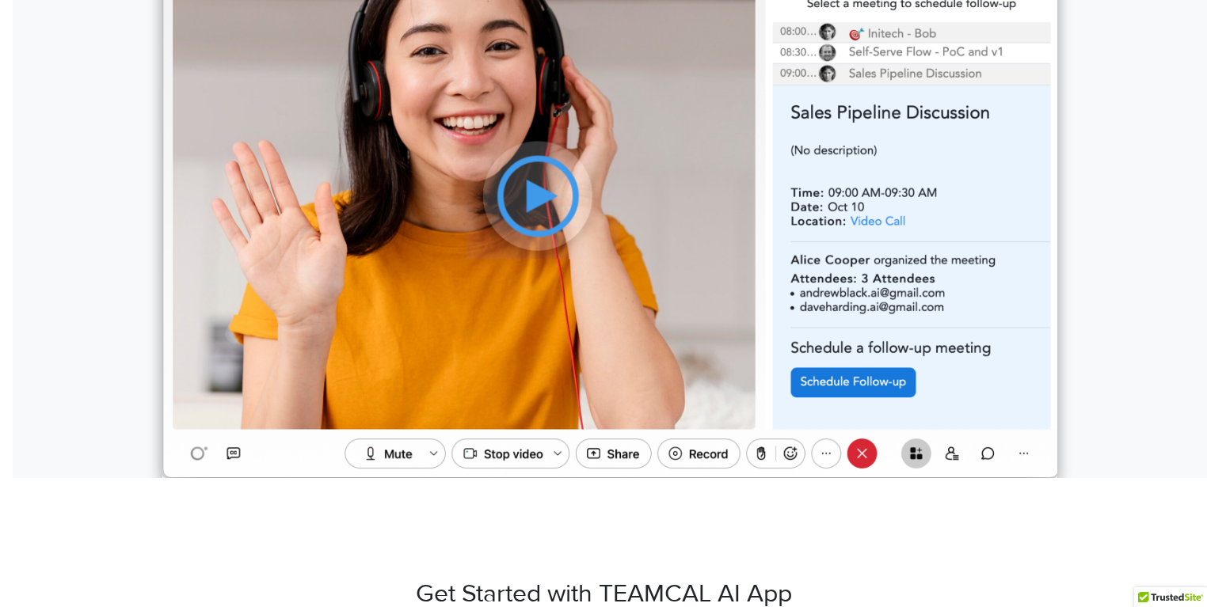
click at [542, 183] on img at bounding box center [609, 179] width 895 height 597
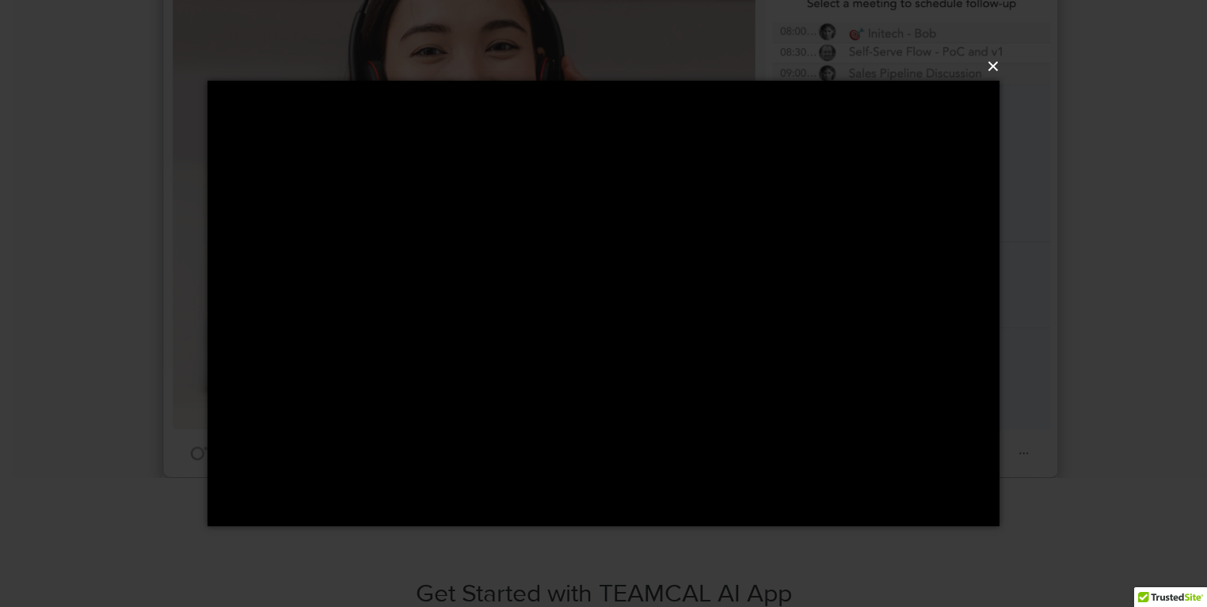
click at [991, 62] on button "×" at bounding box center [608, 66] width 792 height 35
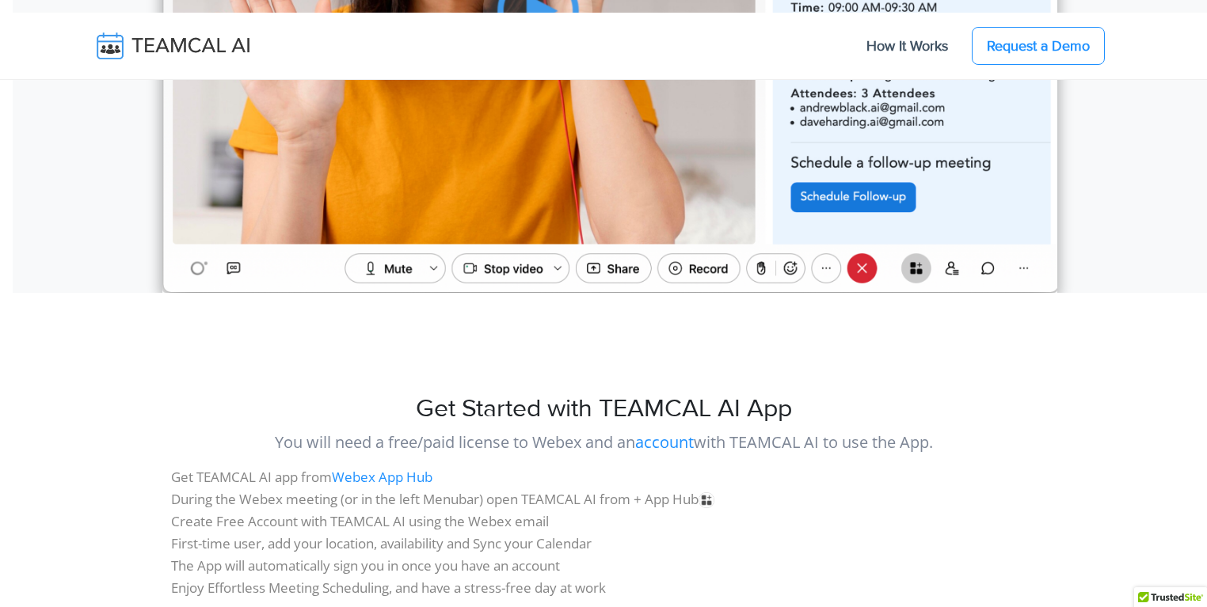
scroll to position [793, 0]
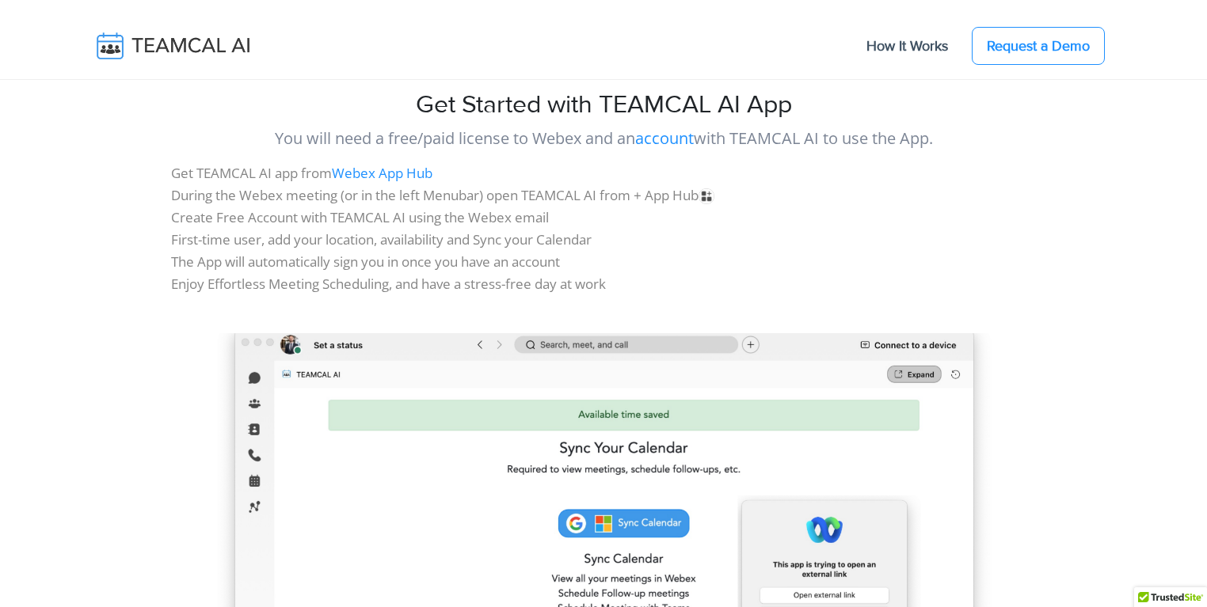
click at [674, 139] on link "account" at bounding box center [664, 137] width 59 height 21
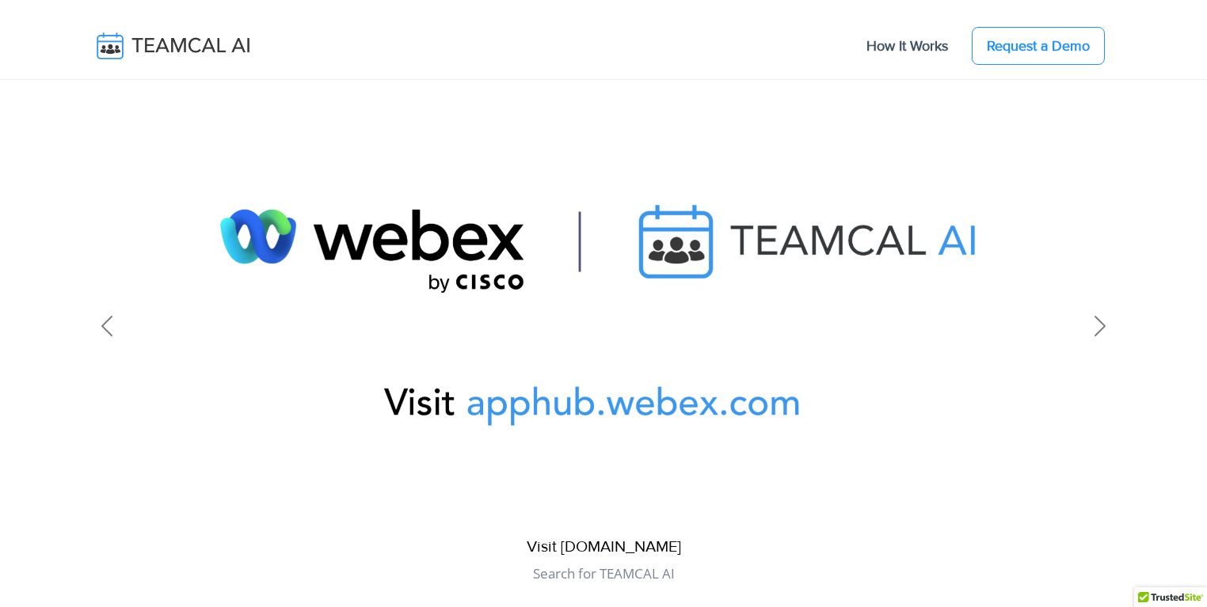
scroll to position [1173, 0]
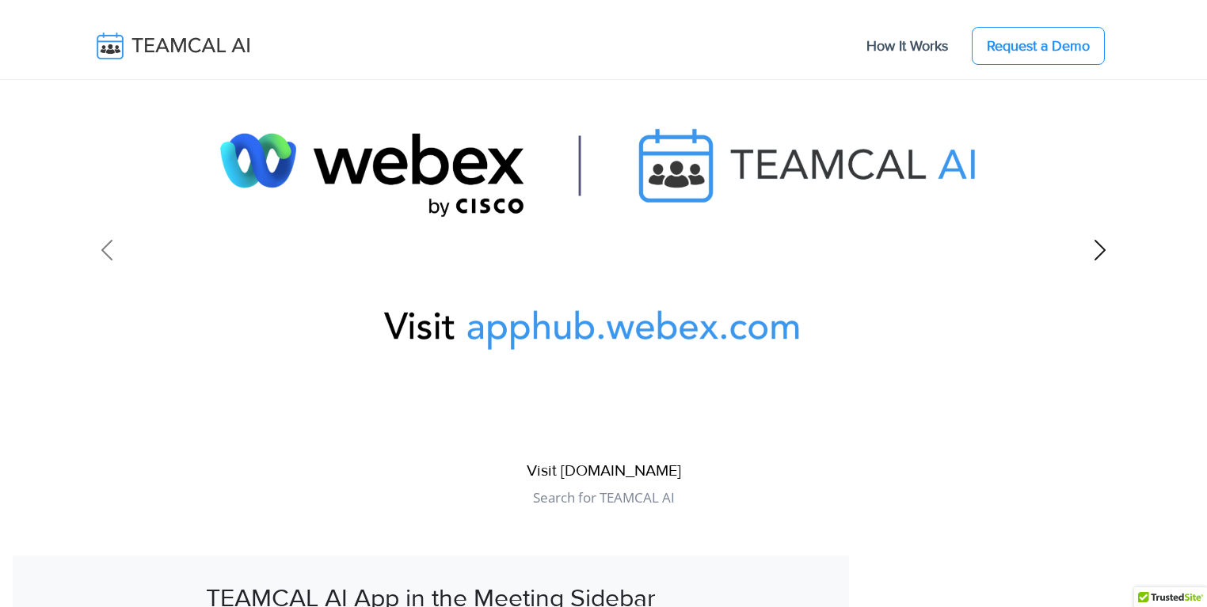
click at [1109, 258] on span at bounding box center [1099, 250] width 25 height 25
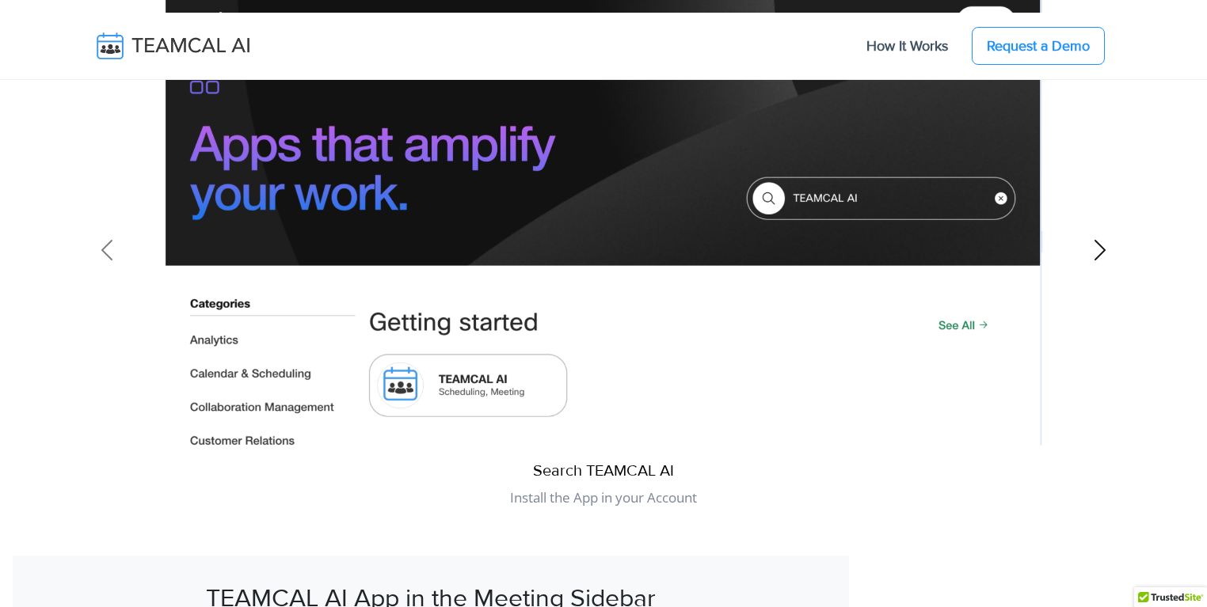
scroll to position [1097, 0]
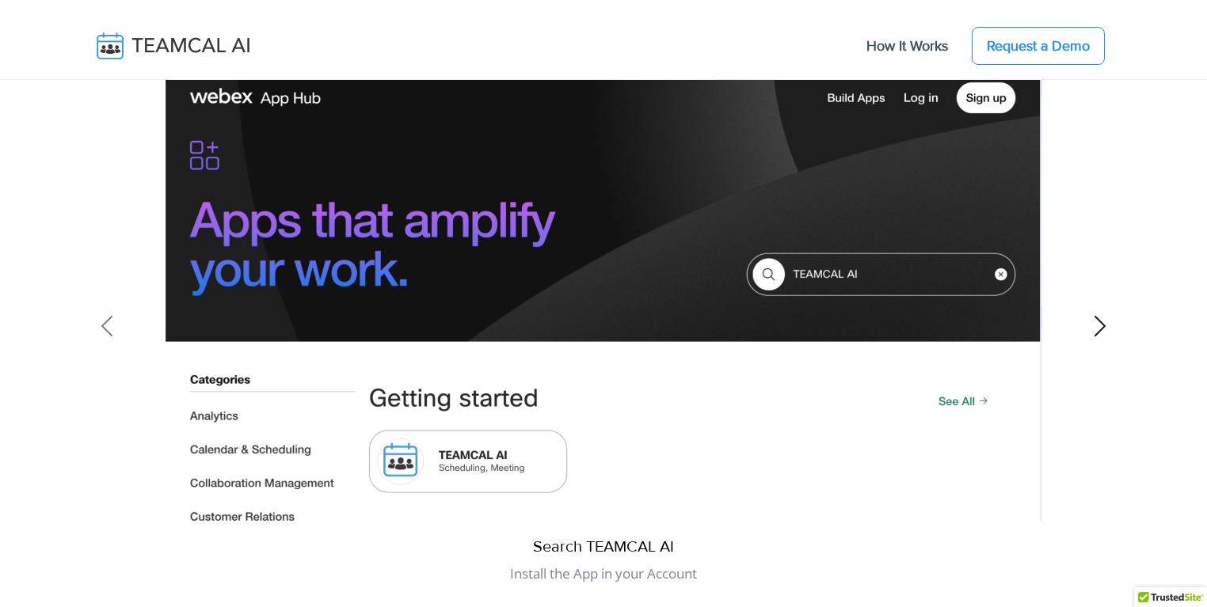
click at [1101, 321] on span at bounding box center [1099, 326] width 25 height 25
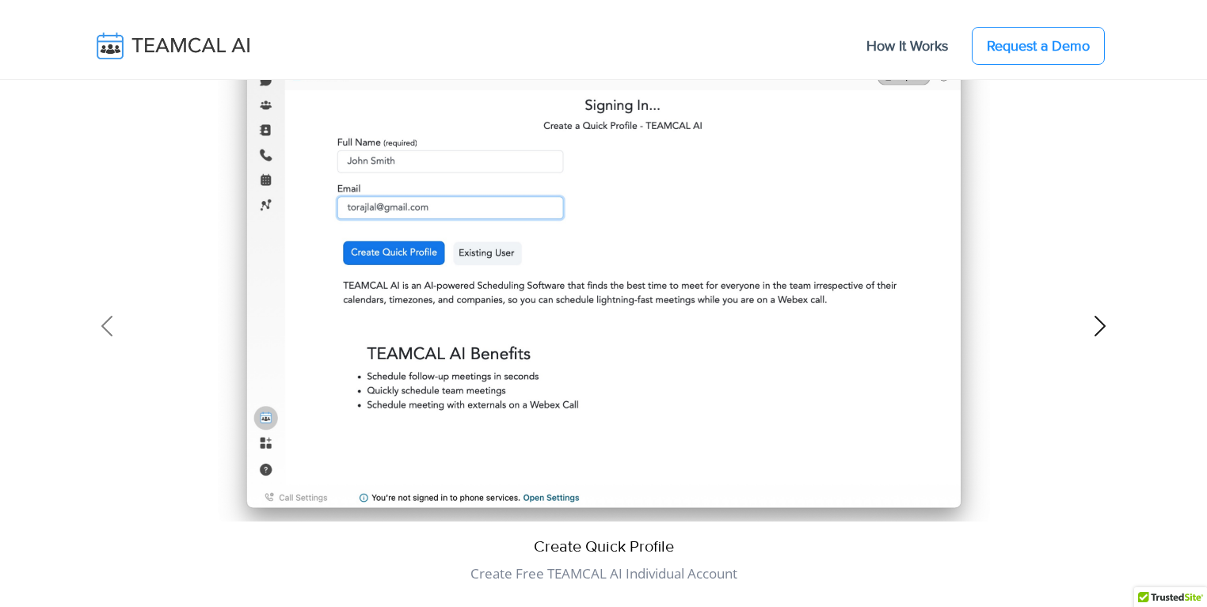
click at [1101, 322] on span at bounding box center [1099, 326] width 25 height 25
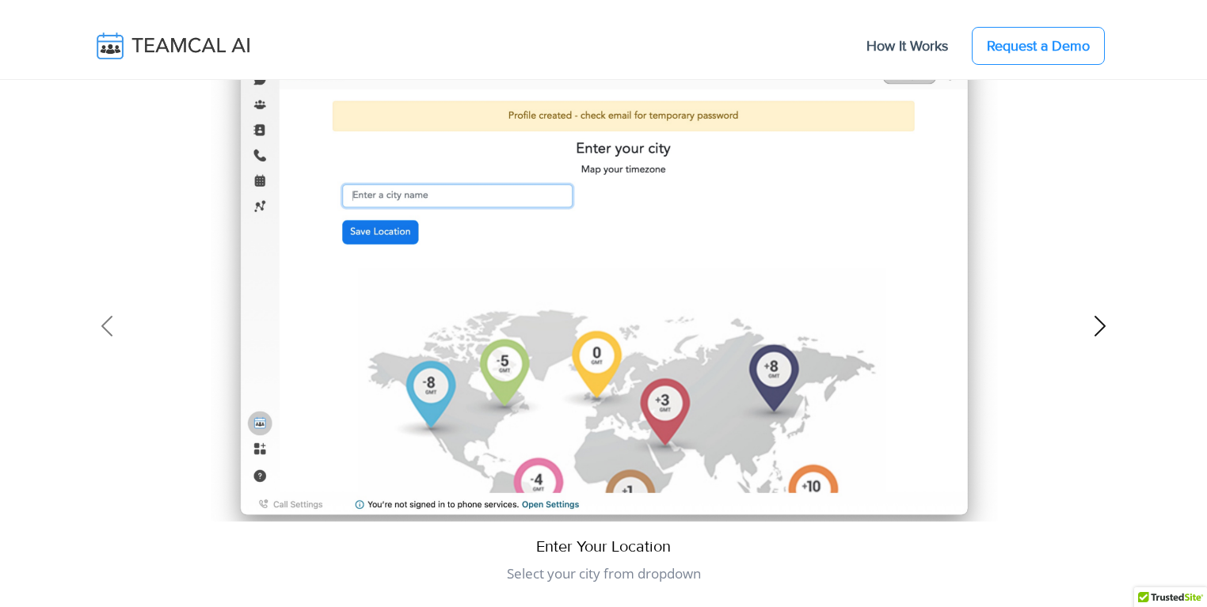
click at [1101, 322] on span at bounding box center [1099, 326] width 25 height 25
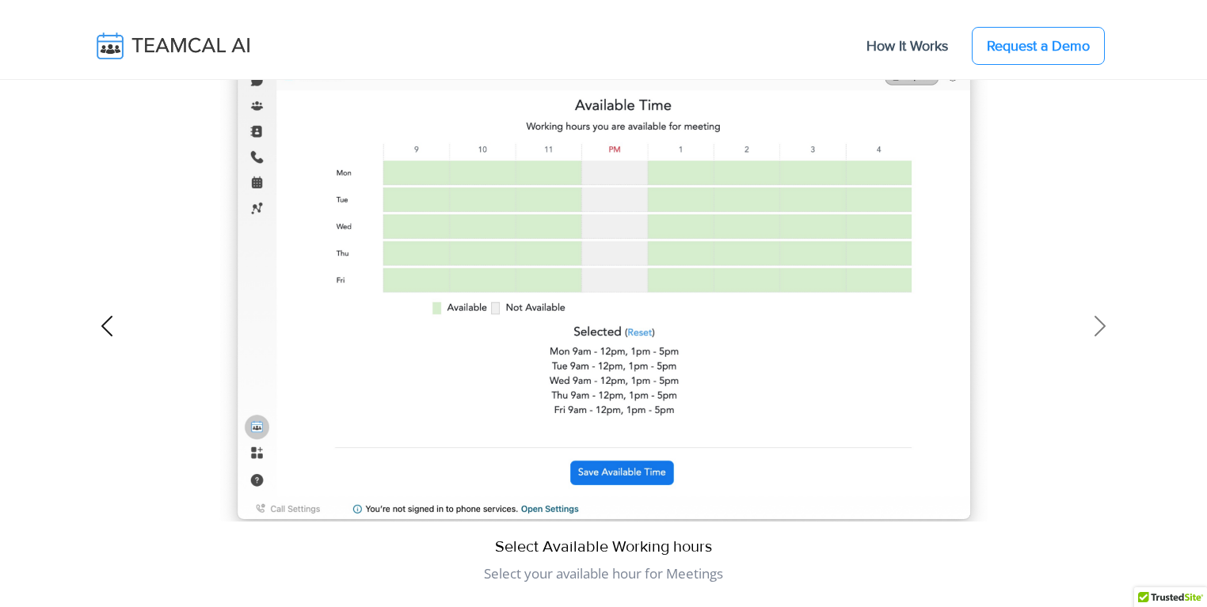
click at [118, 303] on link "Previous" at bounding box center [106, 326] width 175 height 595
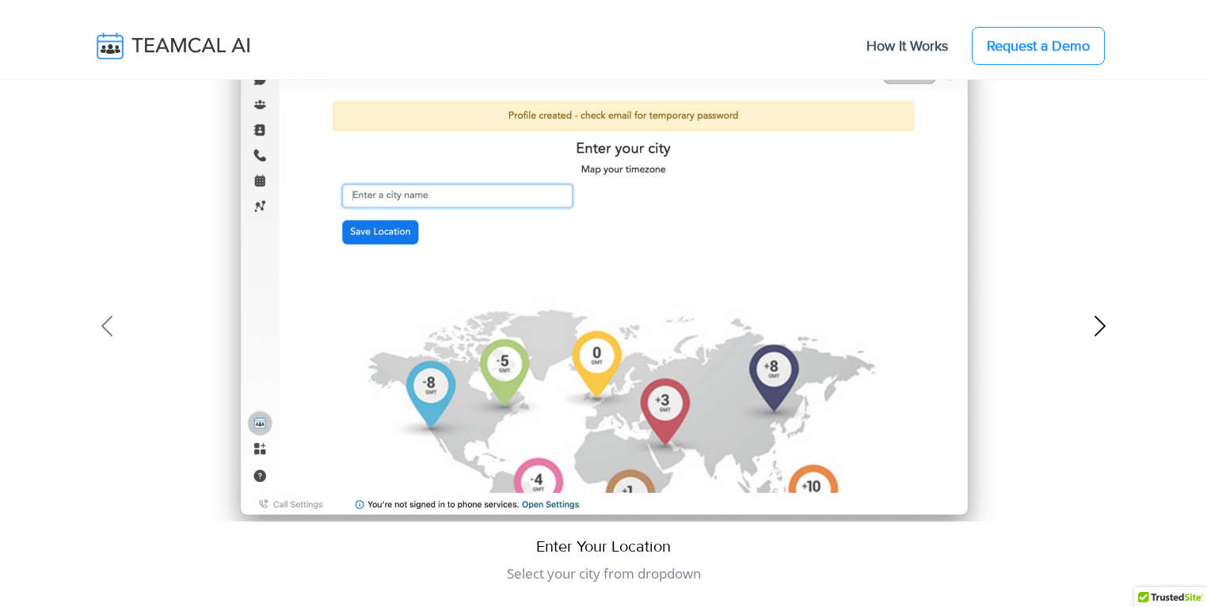
click at [1100, 327] on span at bounding box center [1099, 326] width 25 height 25
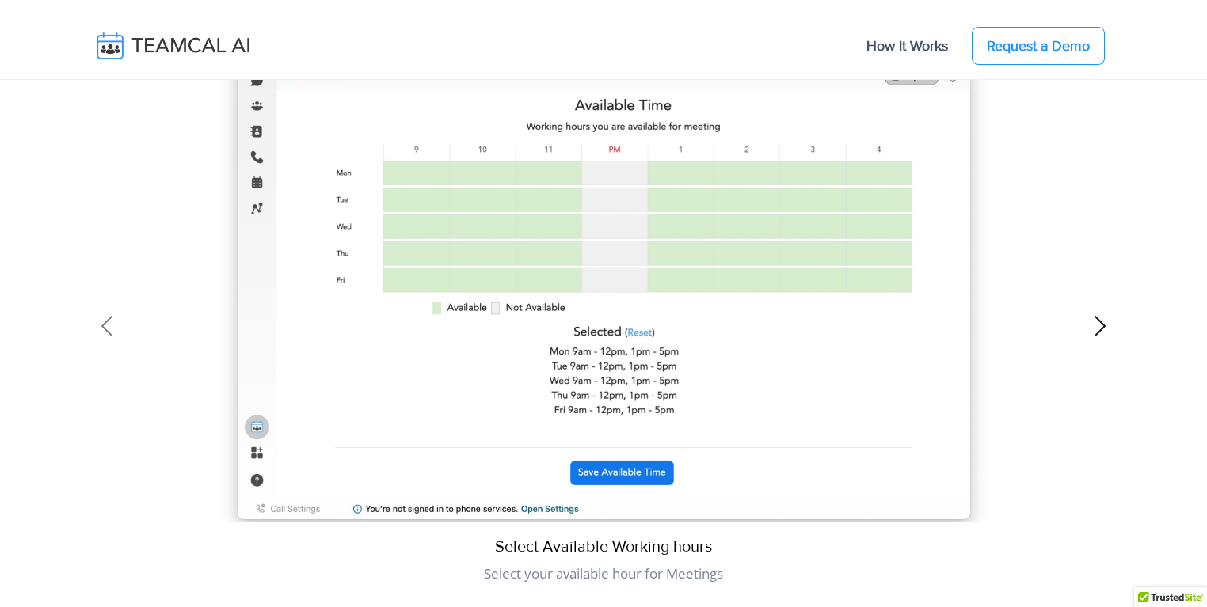
click at [1099, 327] on span at bounding box center [1099, 326] width 25 height 25
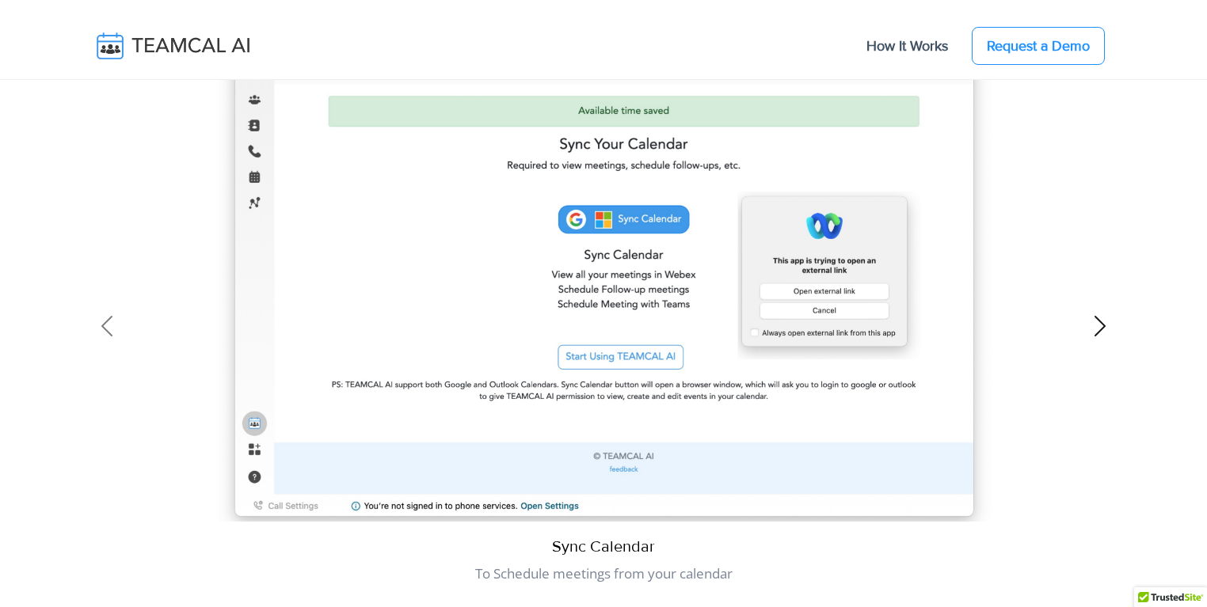
click at [1098, 327] on span at bounding box center [1099, 326] width 25 height 25
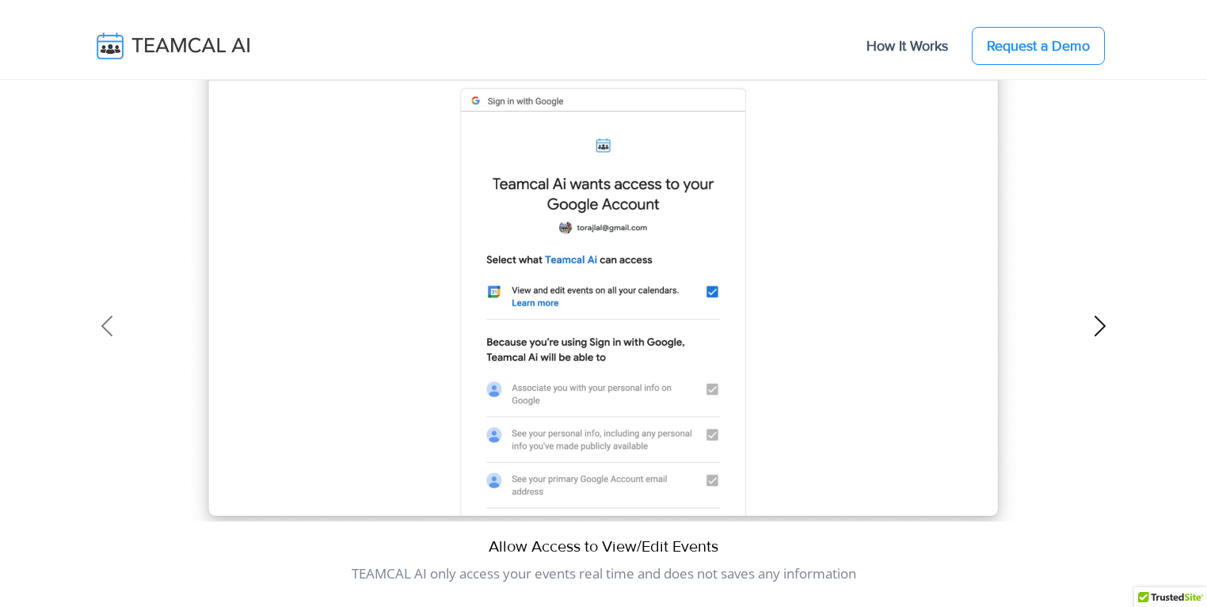
click at [1098, 327] on span at bounding box center [1099, 326] width 25 height 25
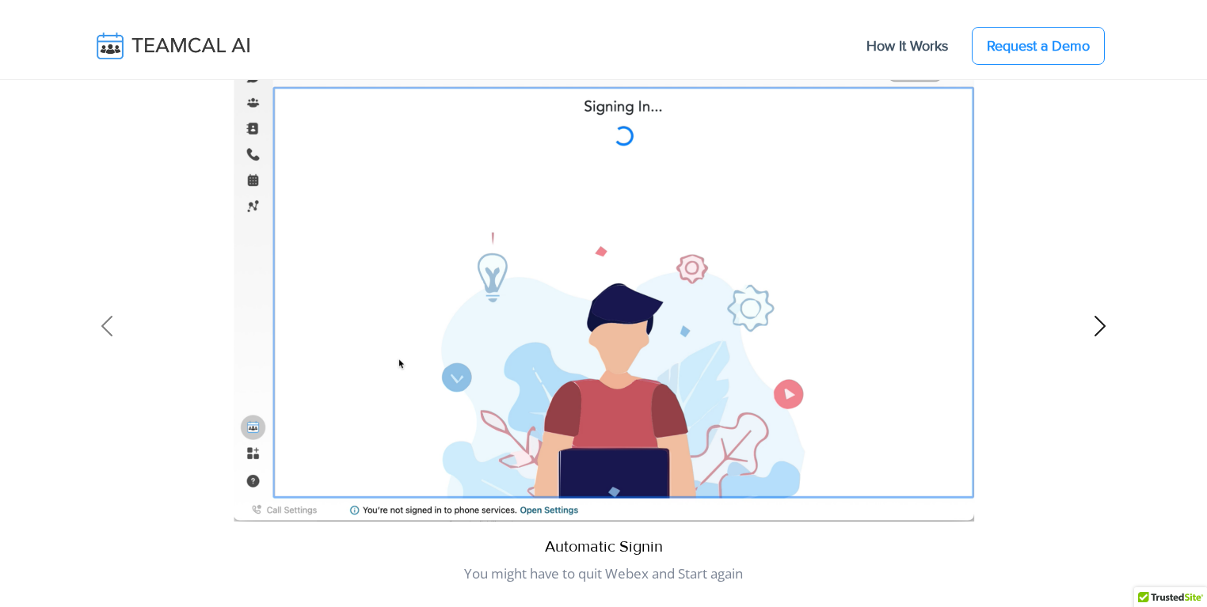
click at [1098, 327] on span at bounding box center [1099, 326] width 25 height 25
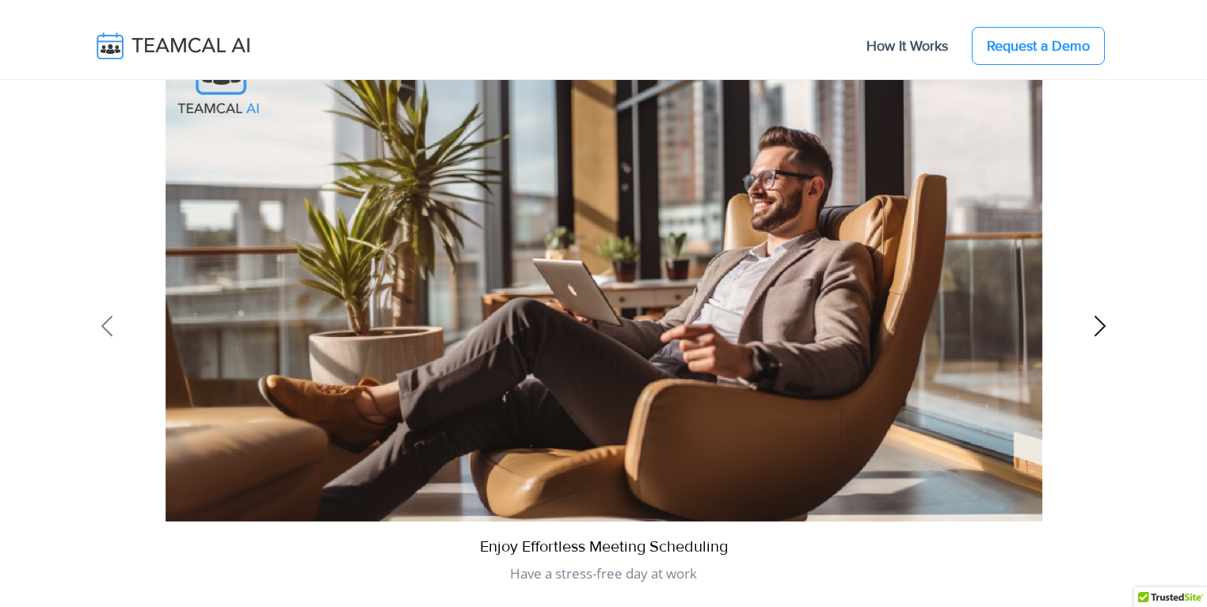
click at [1098, 327] on span at bounding box center [1099, 326] width 25 height 25
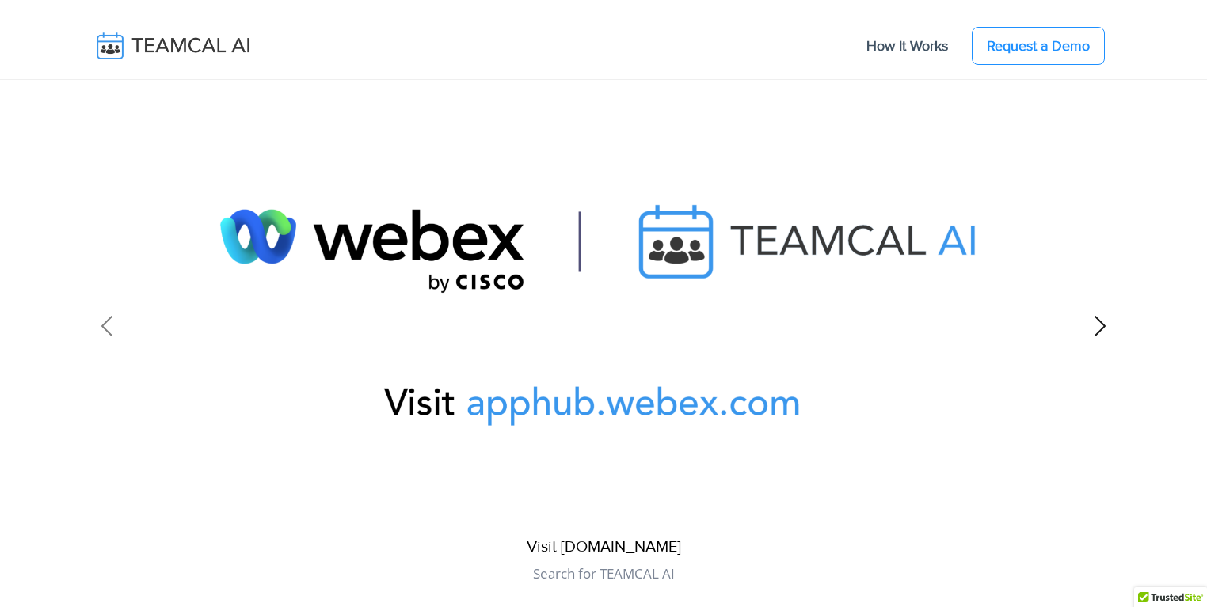
click at [1098, 327] on span at bounding box center [1099, 326] width 25 height 25
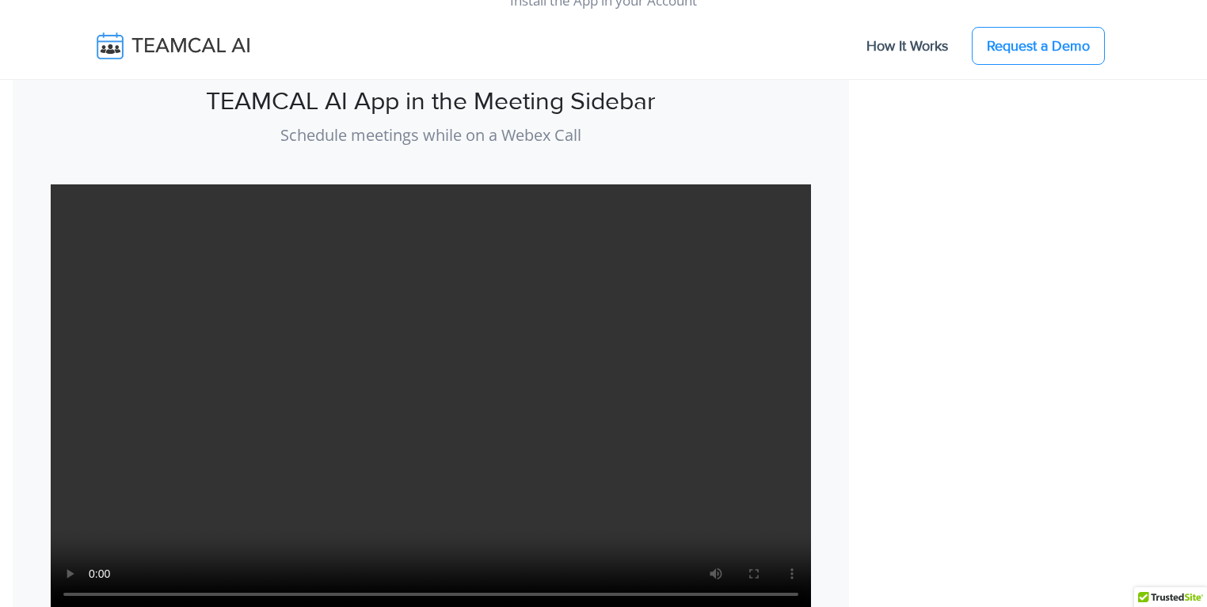
scroll to position [1706, 0]
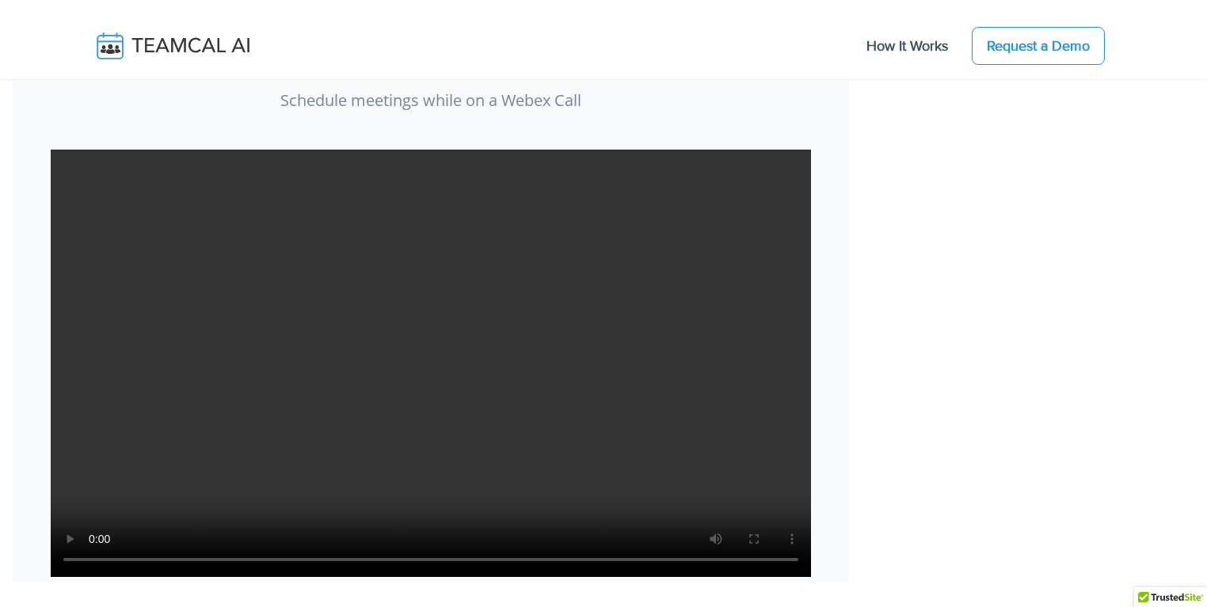
click at [519, 319] on video "Your browser does not support the video tag." at bounding box center [431, 364] width 760 height 428
click at [522, 319] on video "Your browser does not support the video tag." at bounding box center [431, 364] width 760 height 428
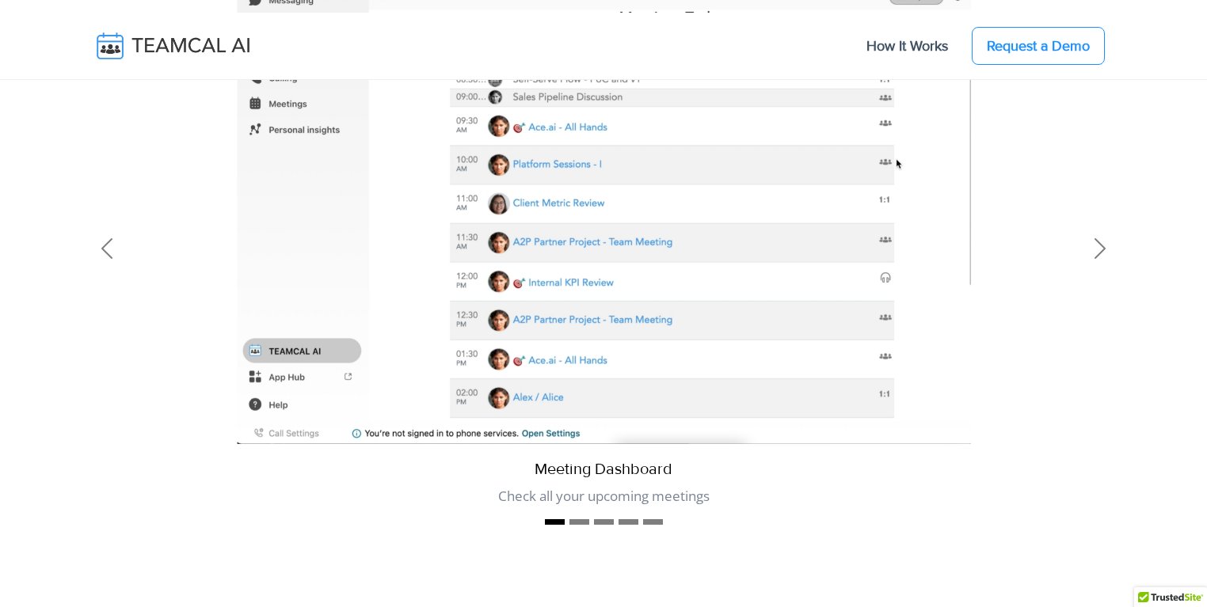
scroll to position [3986, 0]
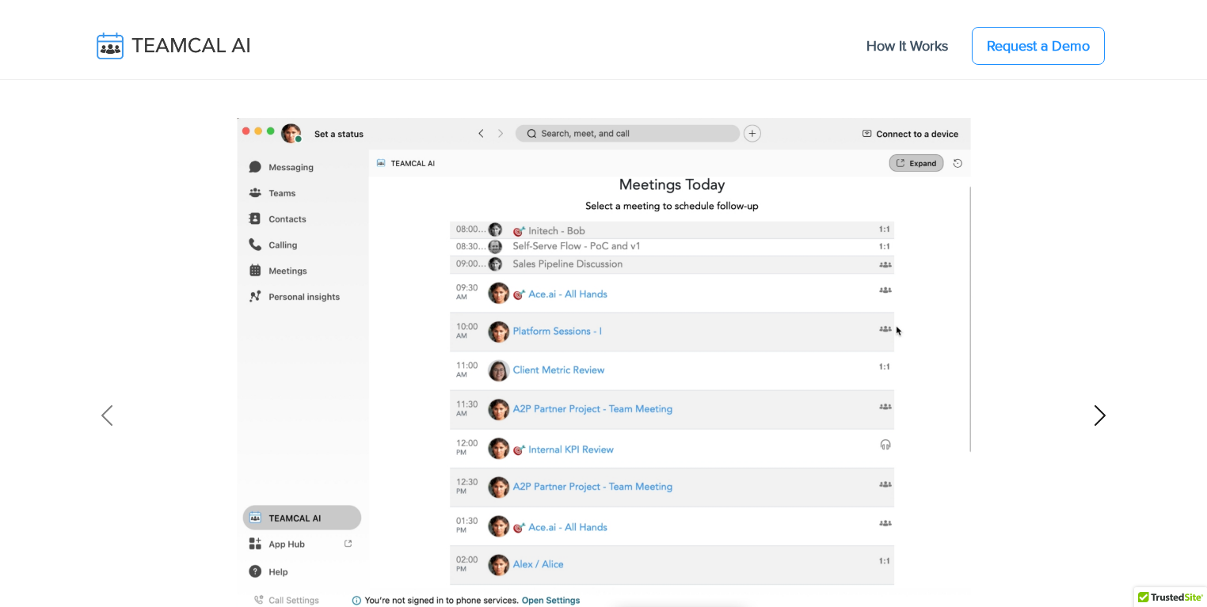
click at [1099, 424] on span at bounding box center [1099, 415] width 25 height 25
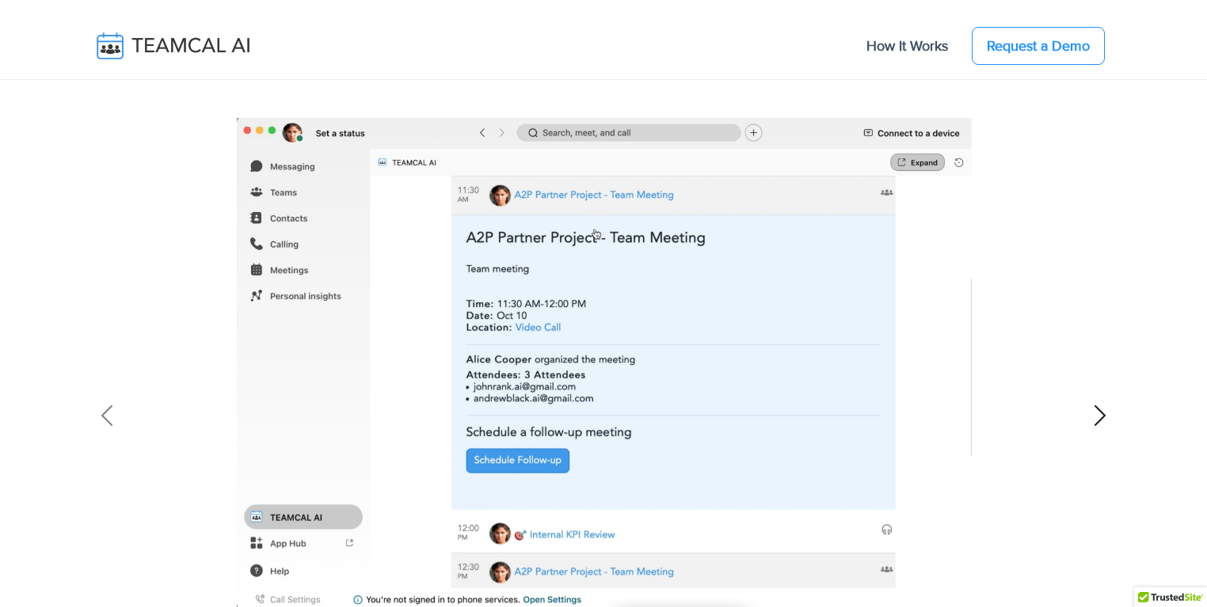
click at [1097, 424] on span at bounding box center [1099, 415] width 25 height 25
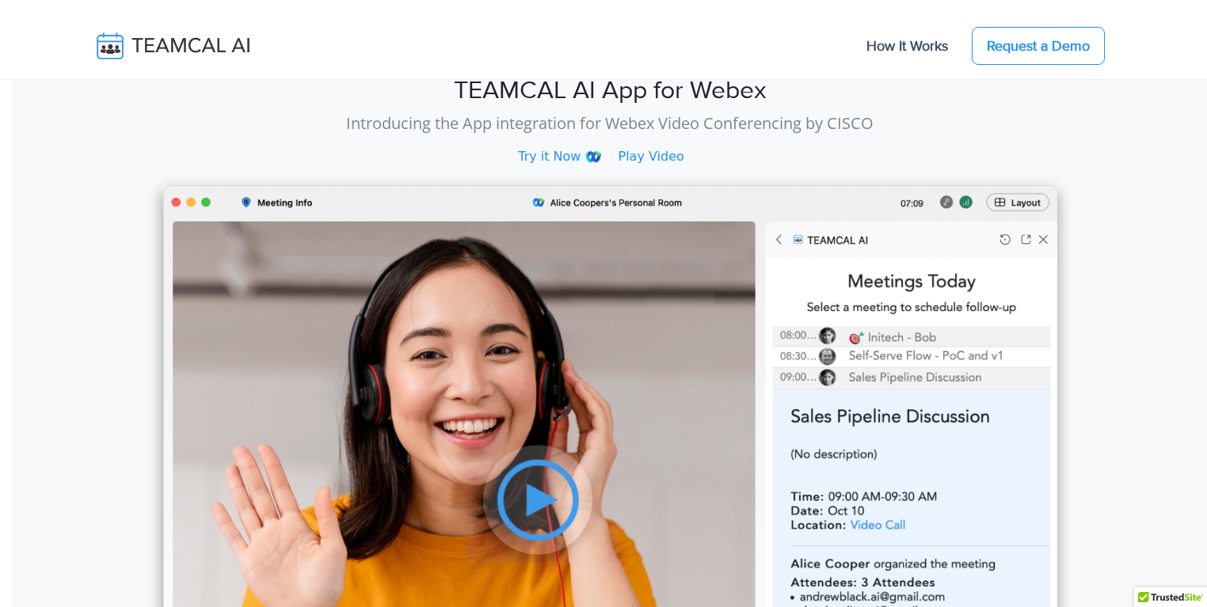
scroll to position [0, 0]
click at [59, 158] on div "TEAMCAL AI App for Webex Introducing the App integration for Webex Video Confer…" at bounding box center [610, 105] width 1118 height 135
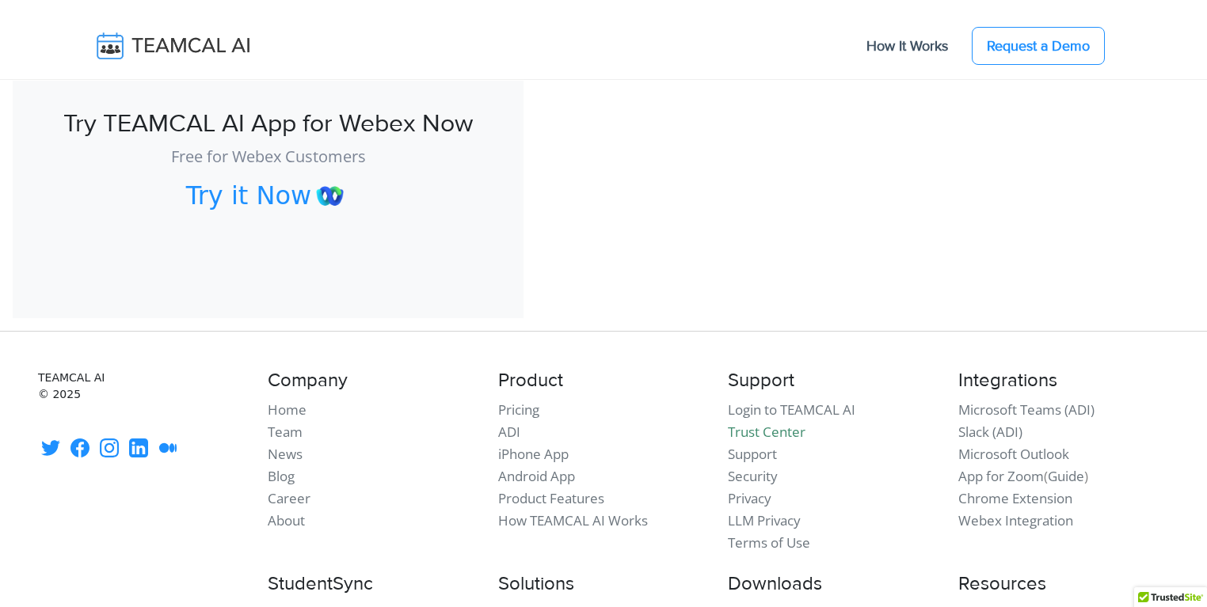
scroll to position [4561, 0]
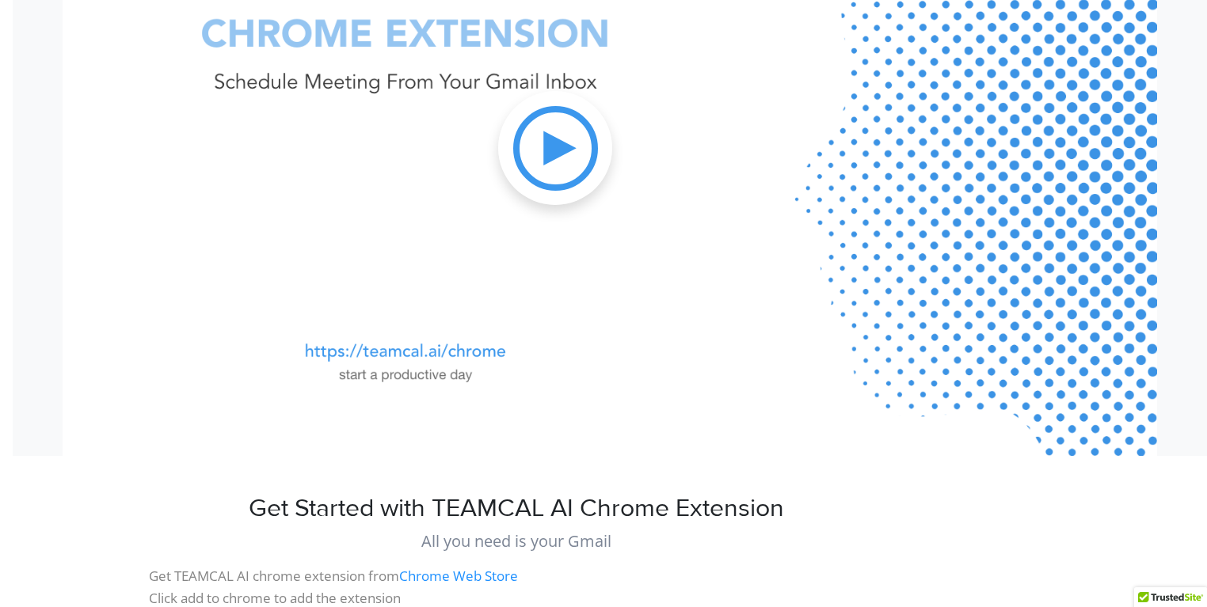
scroll to position [380, 0]
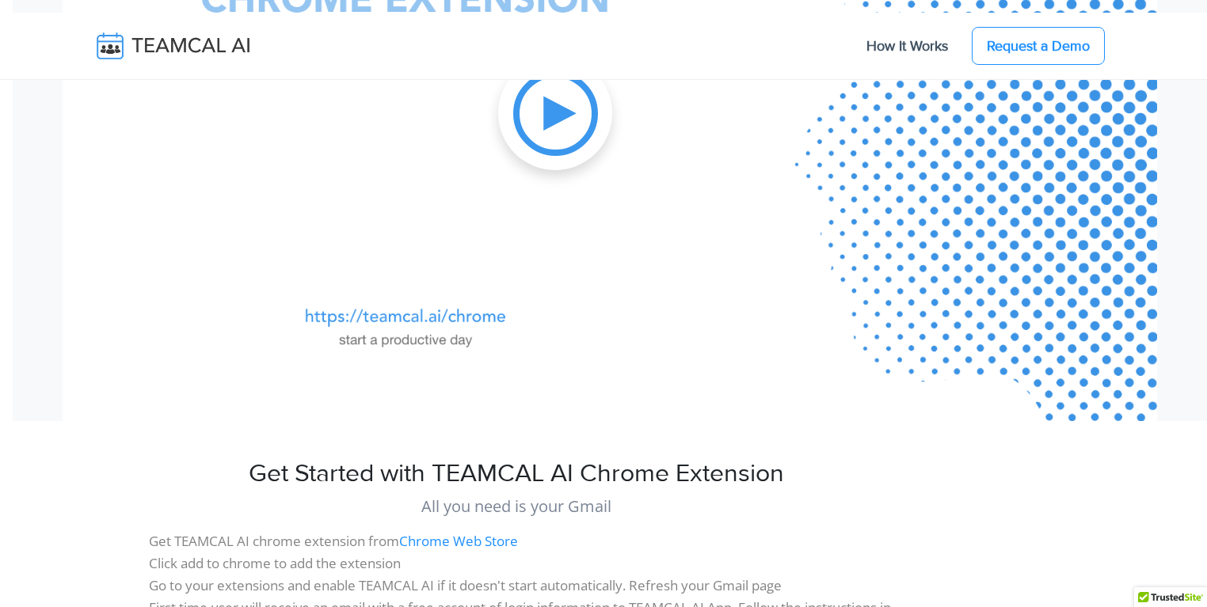
click at [529, 139] on img at bounding box center [555, 113] width 114 height 114
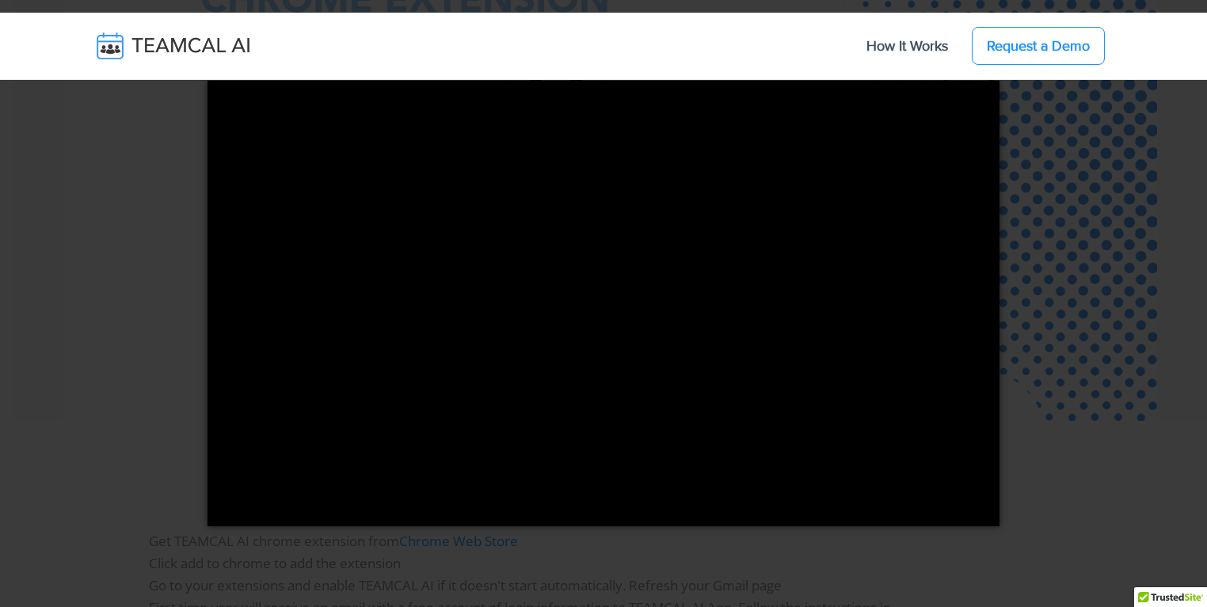
click at [1041, 154] on div "×" at bounding box center [603, 303] width 1207 height 607
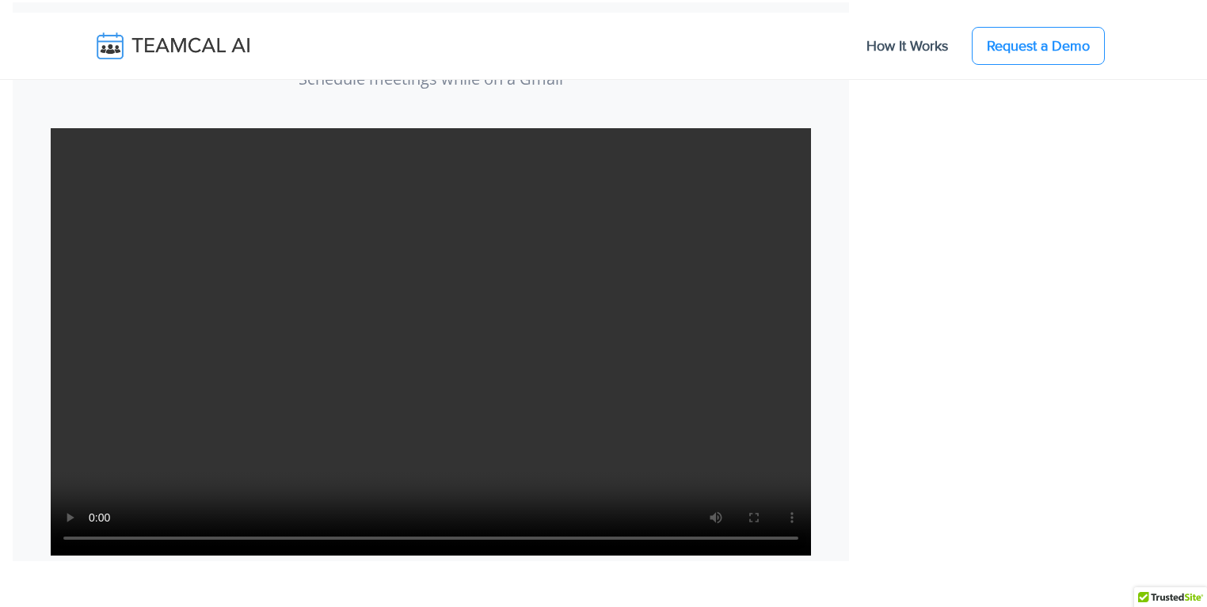
scroll to position [1125, 0]
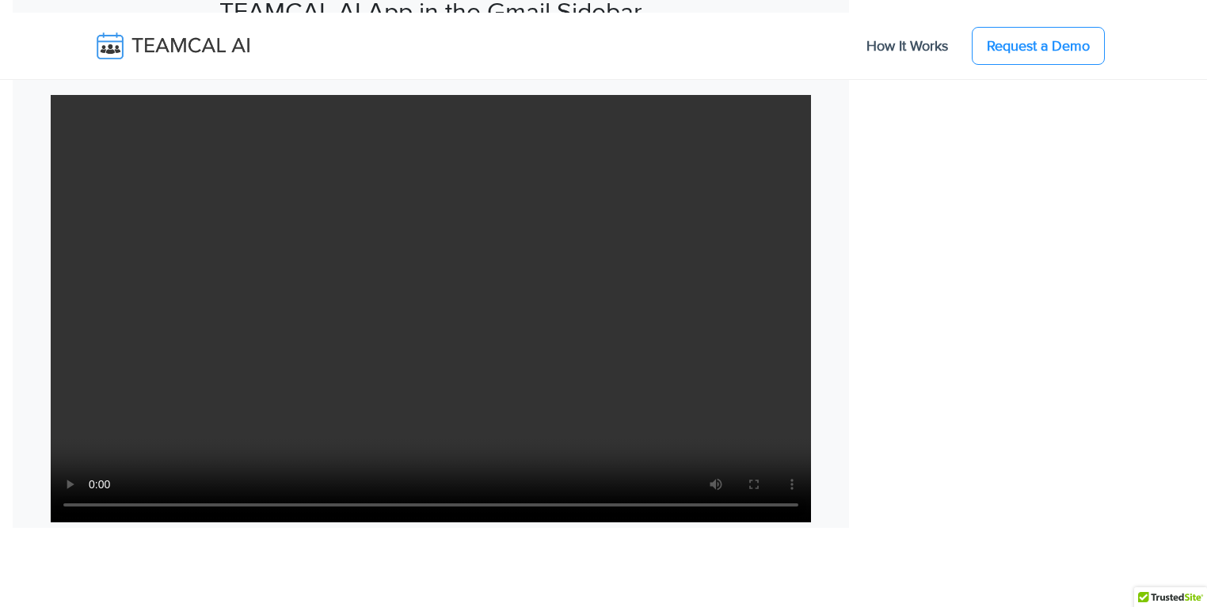
click at [474, 316] on video "Your browser does not support the video tag." at bounding box center [431, 309] width 760 height 428
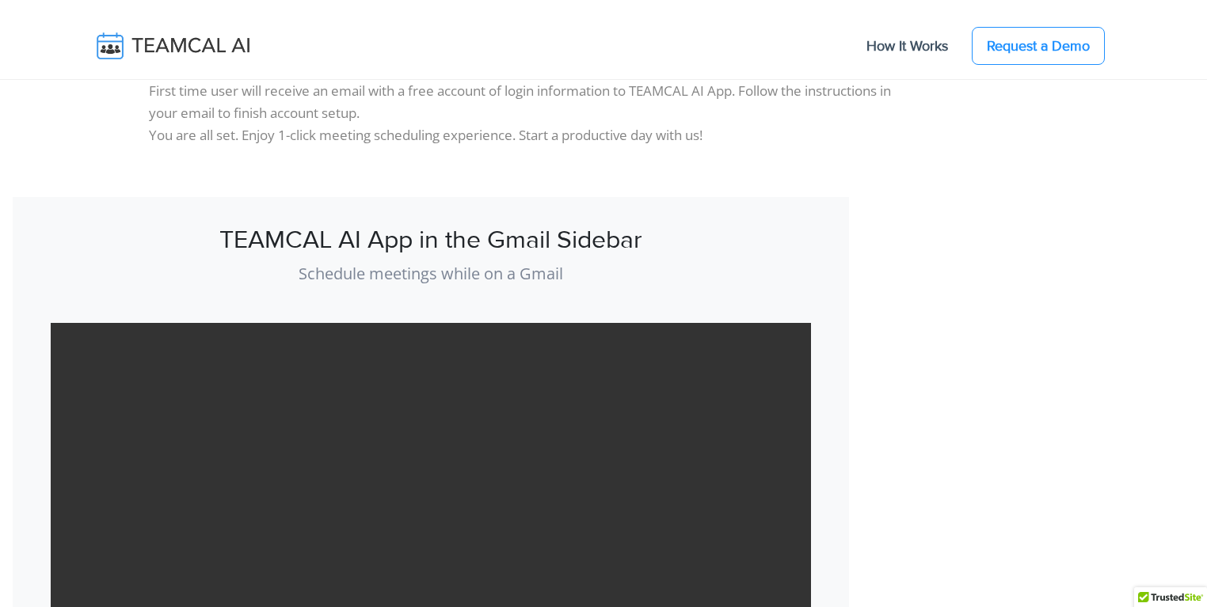
click at [493, 356] on video "Your browser does not support the video tag." at bounding box center [431, 537] width 760 height 428
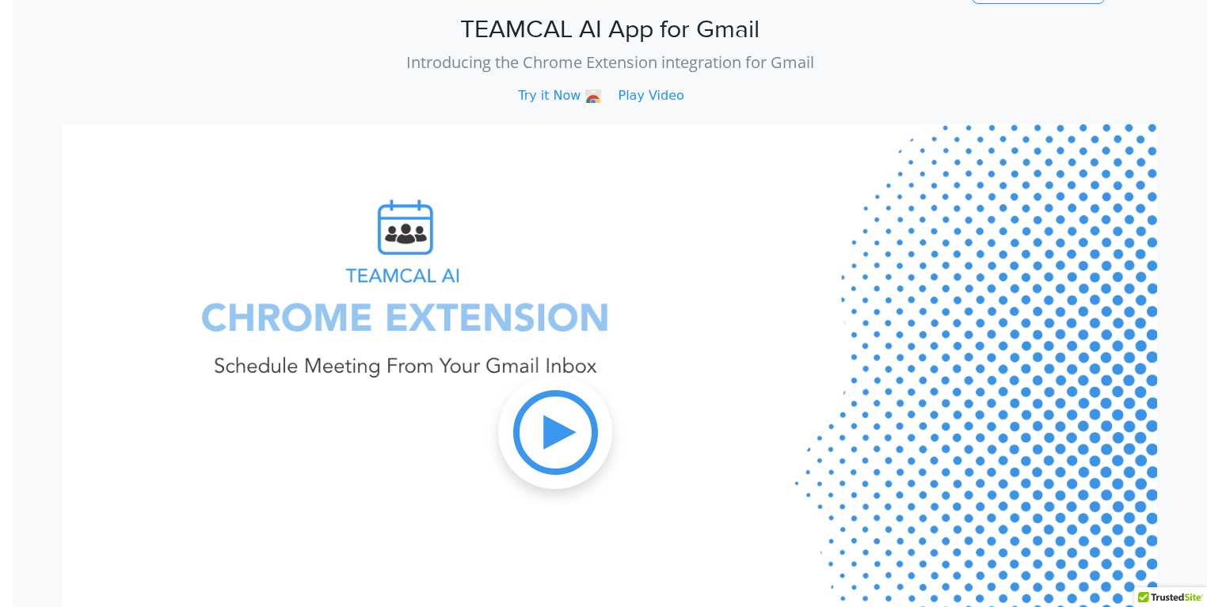
scroll to position [0, 0]
